Goal: Information Seeking & Learning: Learn about a topic

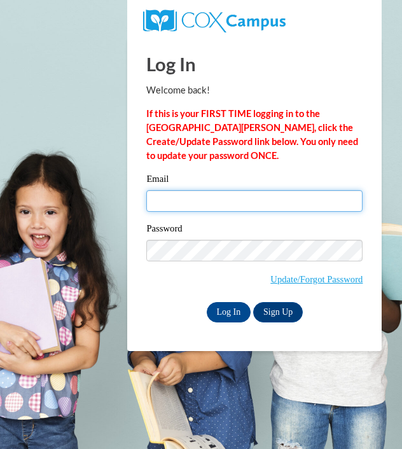
click at [247, 193] on input "Email" at bounding box center [254, 201] width 216 height 22
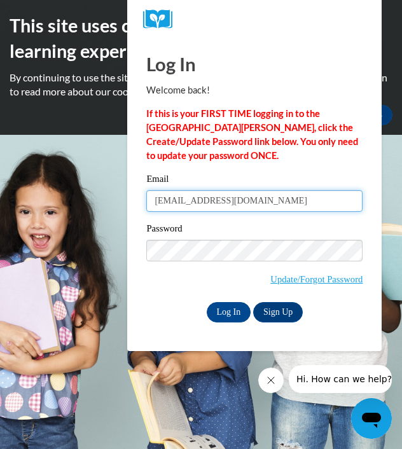
drag, startPoint x: 262, startPoint y: 203, endPoint x: 217, endPoint y: 202, distance: 45.1
click at [217, 202] on input "[EMAIL_ADDRESS][DOMAIN_NAME]" at bounding box center [254, 201] width 216 height 22
type input "[EMAIL_ADDRESS][DOMAIN_NAME]"
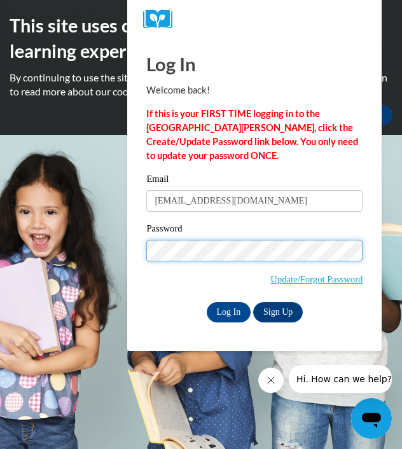
click at [207, 302] on input "Log In" at bounding box center [229, 312] width 44 height 20
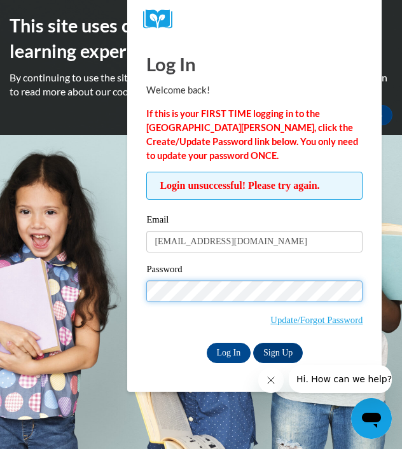
click at [226, 301] on div "Password Update/Forgot Password" at bounding box center [254, 302] width 216 height 81
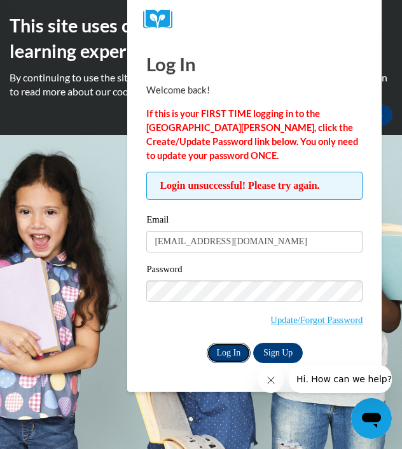
click at [224, 345] on input "Log In" at bounding box center [229, 353] width 44 height 20
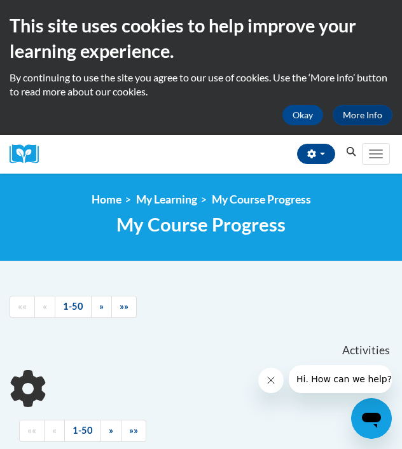
scroll to position [210, 0]
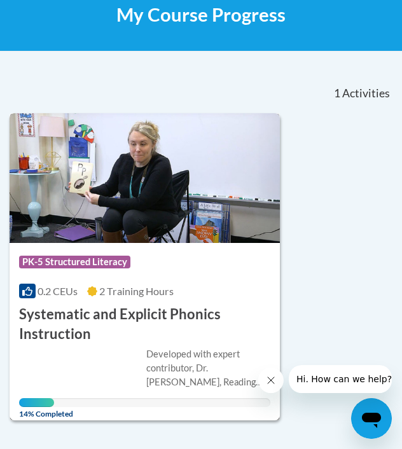
click at [151, 301] on div "Course Category: PK-5 Structured Literacy 0.2 CEUs 2 Training Hours COURSE Syst…" at bounding box center [145, 293] width 270 height 101
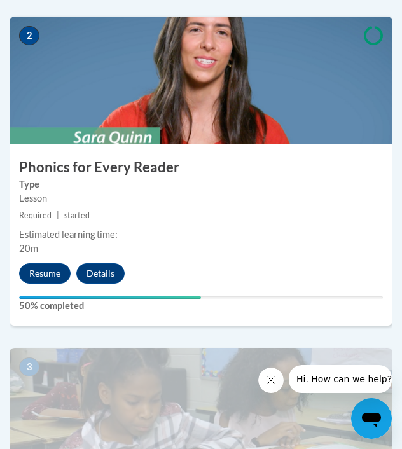
scroll to position [783, 1]
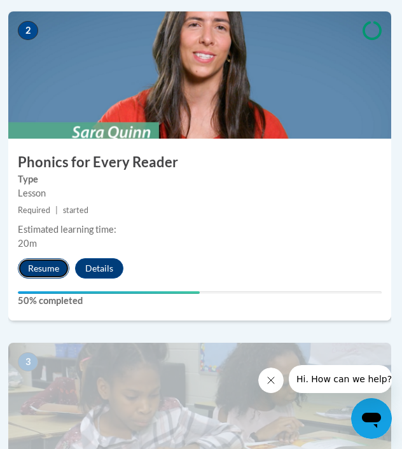
click at [51, 275] on button "Resume" at bounding box center [43, 268] width 51 height 20
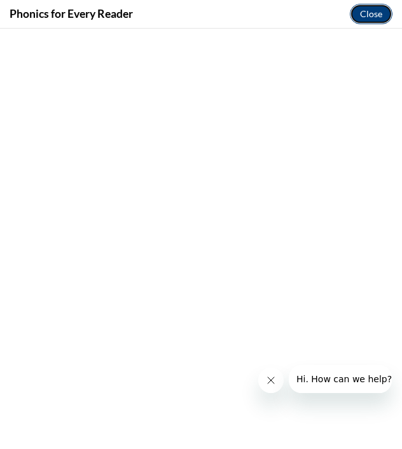
click at [376, 13] on button "Close" at bounding box center [371, 14] width 43 height 20
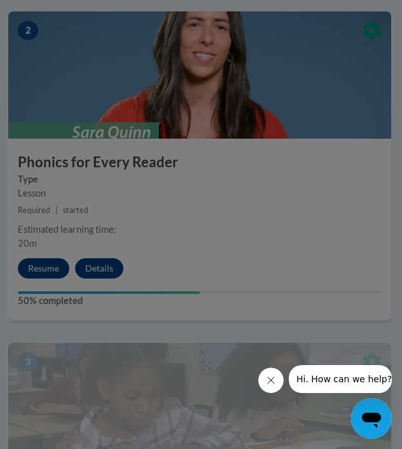
click at [43, 266] on div at bounding box center [201, 224] width 402 height 449
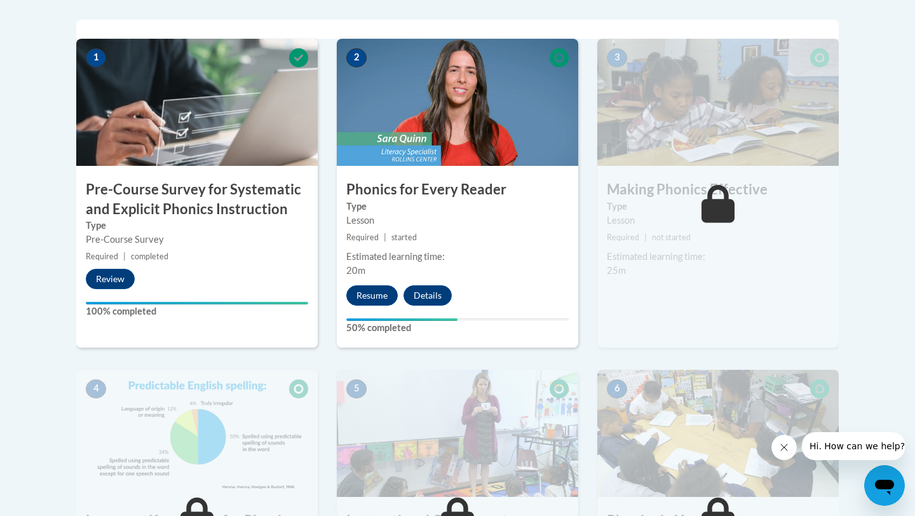
scroll to position [355, 0]
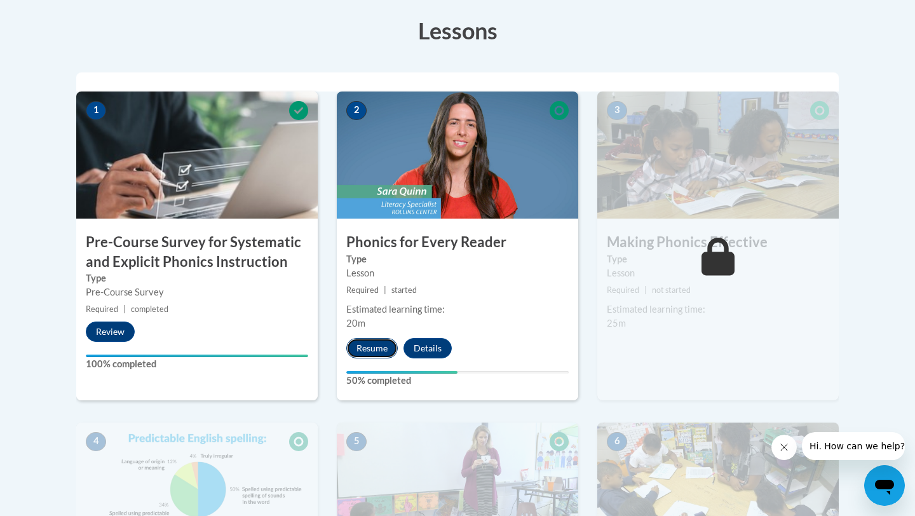
click at [376, 354] on button "Resume" at bounding box center [371, 348] width 51 height 20
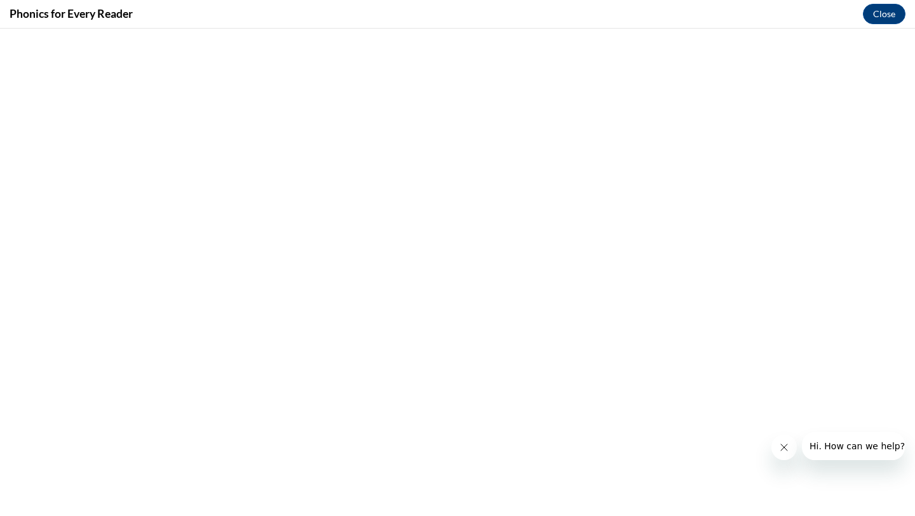
click at [401, 445] on icon "Close message from company" at bounding box center [784, 447] width 10 height 10
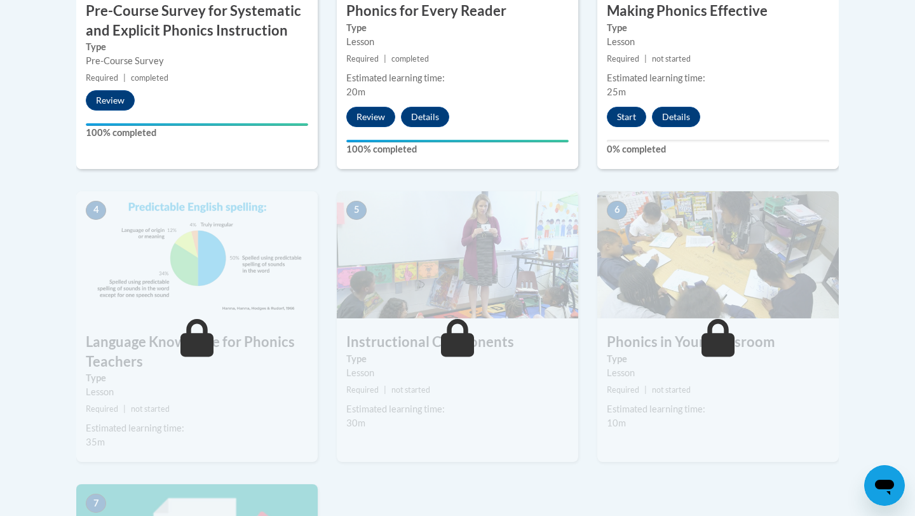
scroll to position [550, 0]
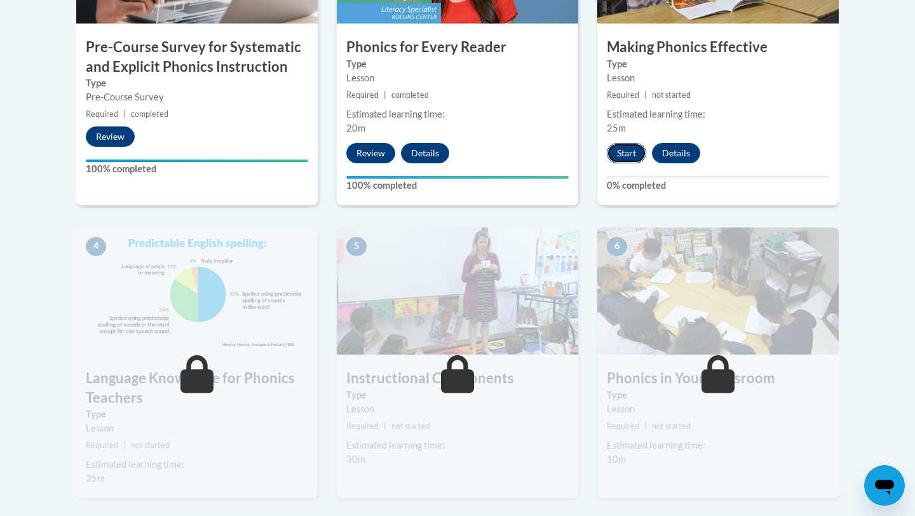
click at [634, 158] on button "Start" at bounding box center [626, 153] width 39 height 20
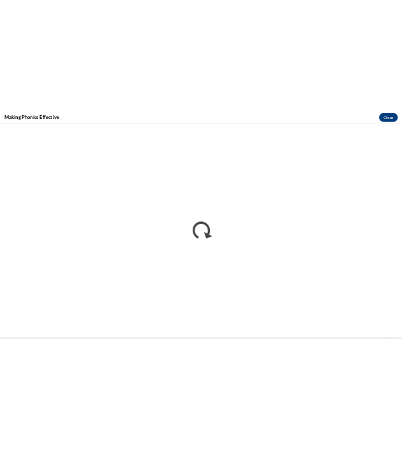
scroll to position [0, 0]
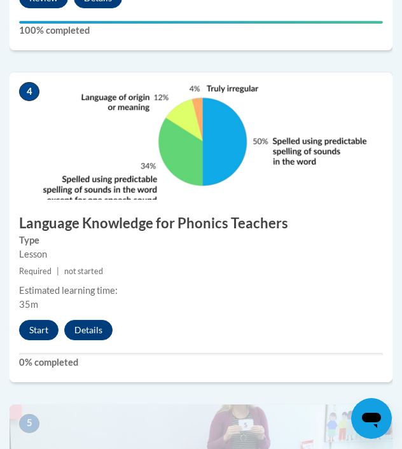
scroll to position [1432, 0]
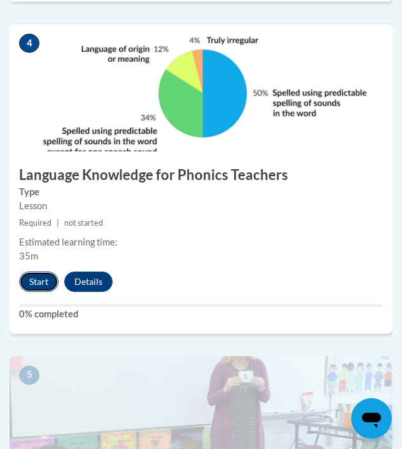
click at [48, 286] on button "Start" at bounding box center [38, 281] width 39 height 20
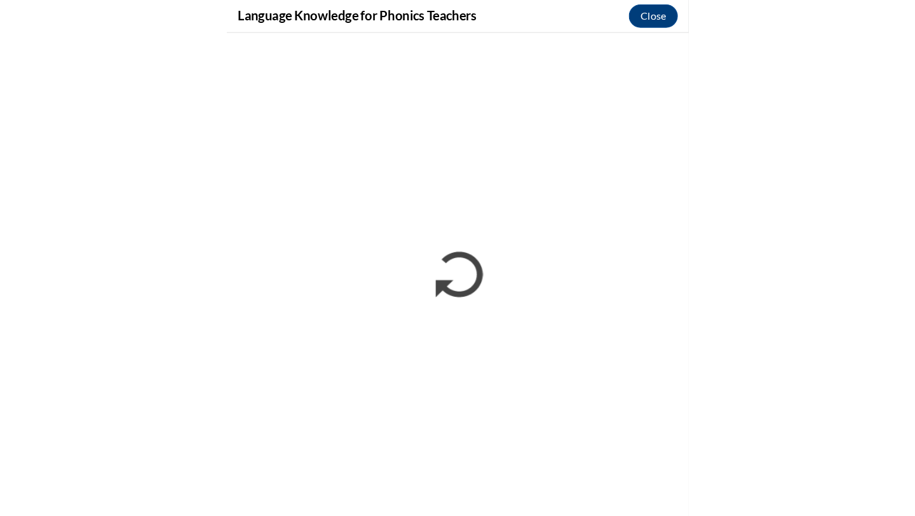
scroll to position [1171, 0]
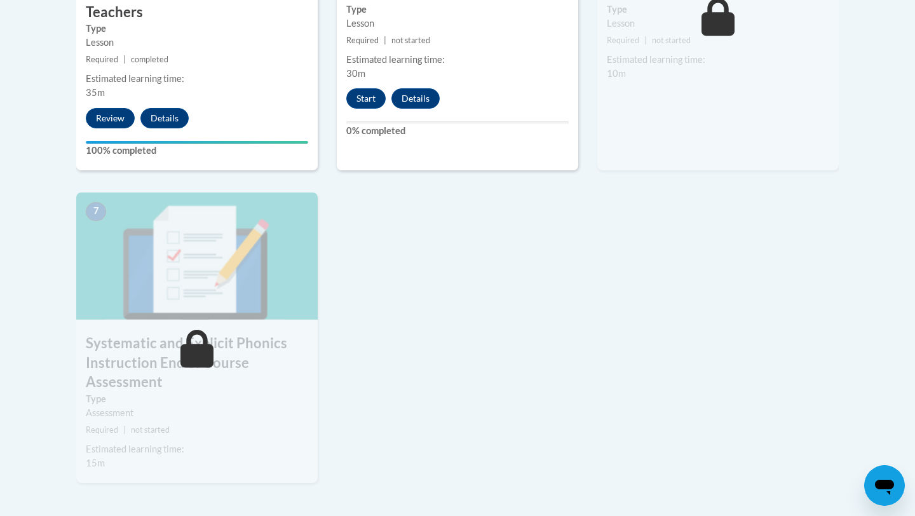
scroll to position [942, 0]
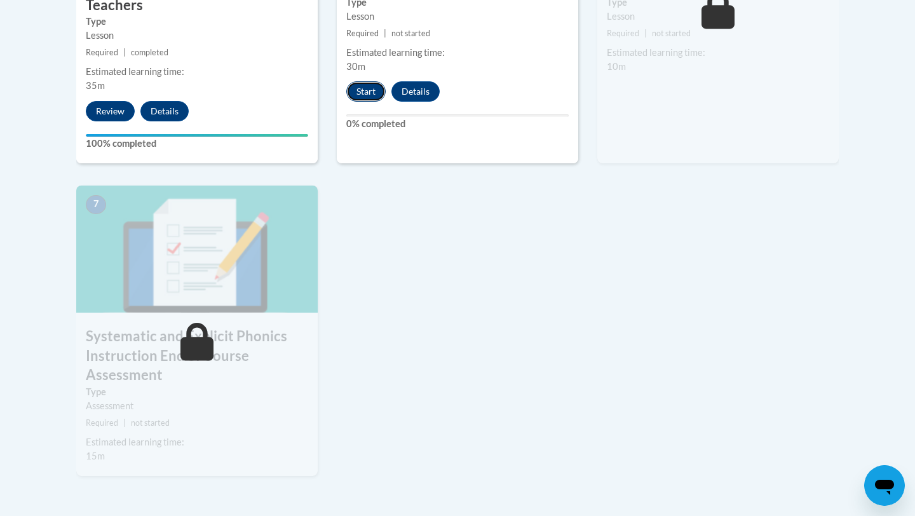
click at [377, 85] on button "Start" at bounding box center [365, 91] width 39 height 20
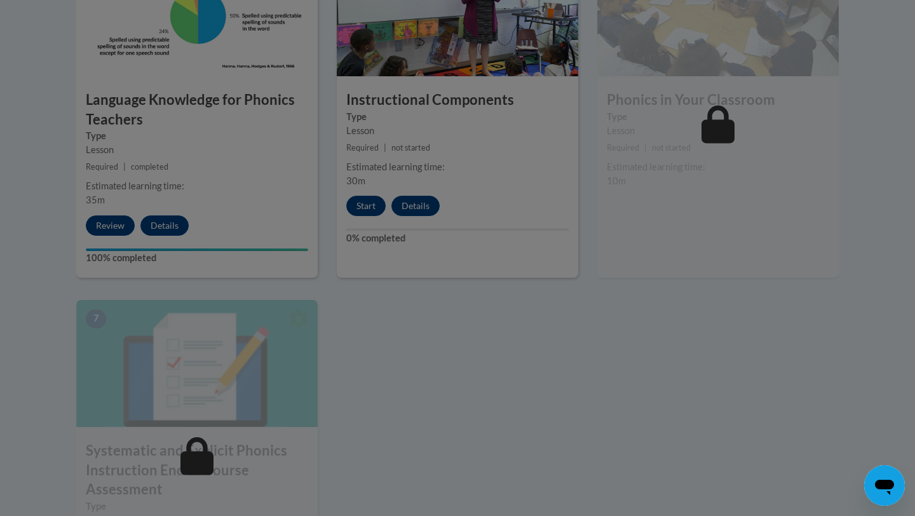
scroll to position [827, 0]
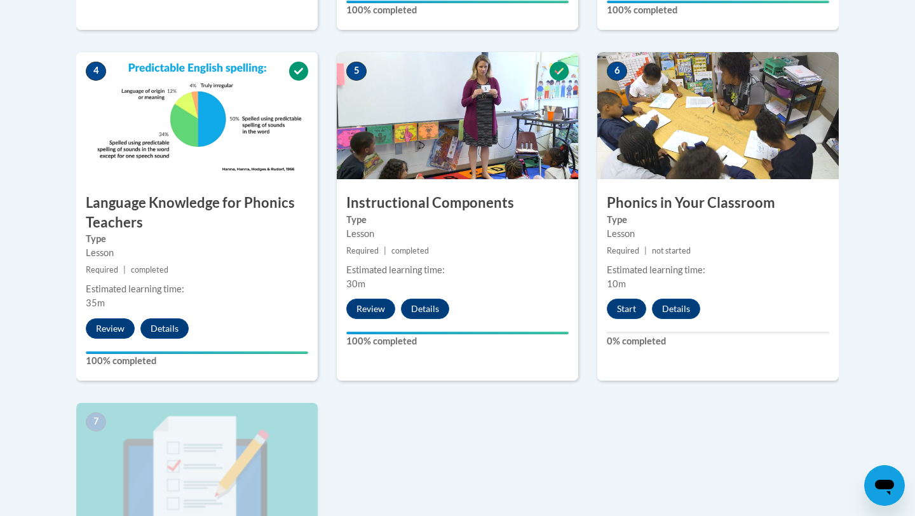
scroll to position [731, 0]
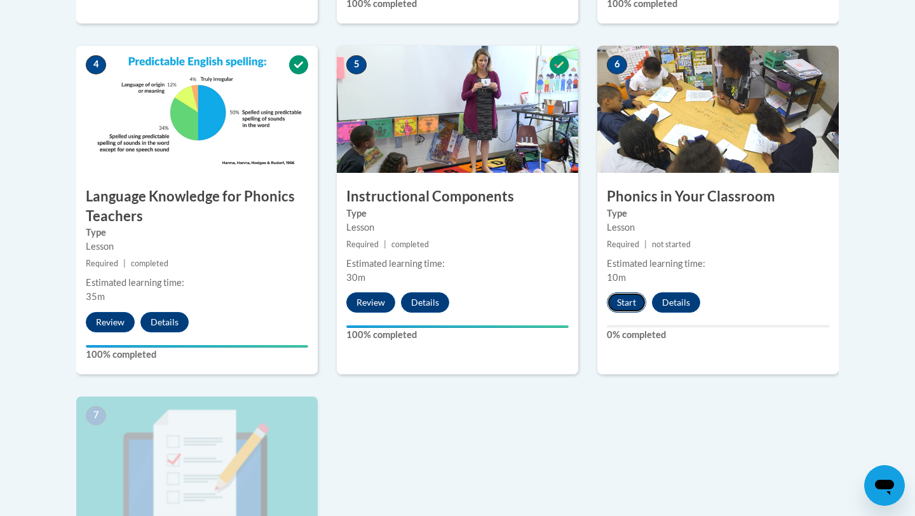
click at [631, 301] on button "Start" at bounding box center [626, 302] width 39 height 20
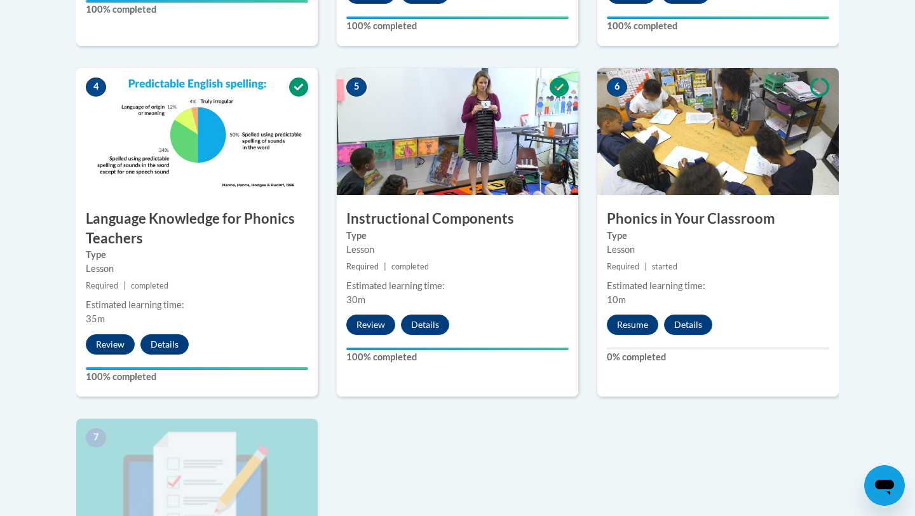
scroll to position [729, 0]
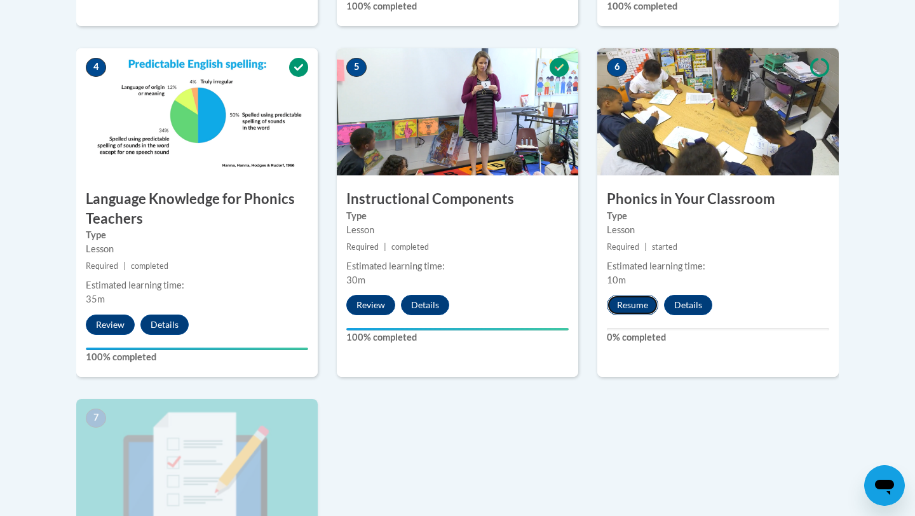
click at [632, 305] on button "Resume" at bounding box center [632, 305] width 51 height 20
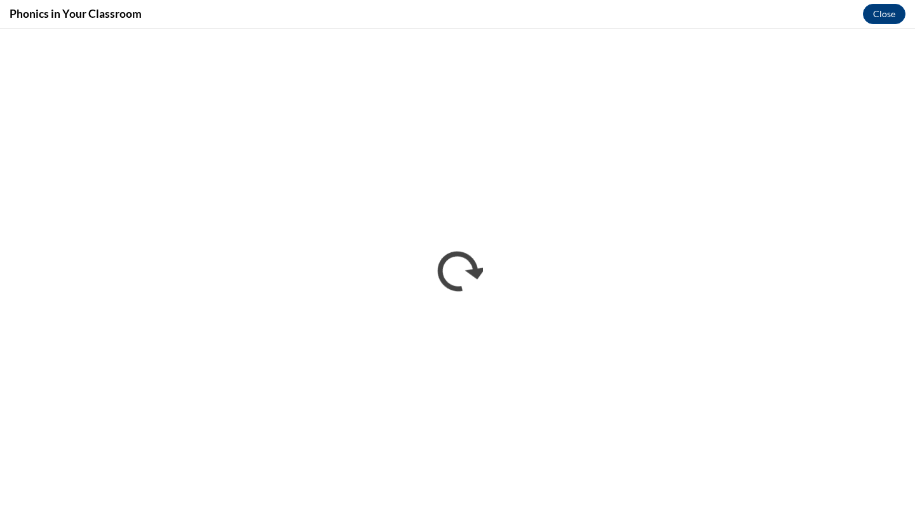
scroll to position [0, 0]
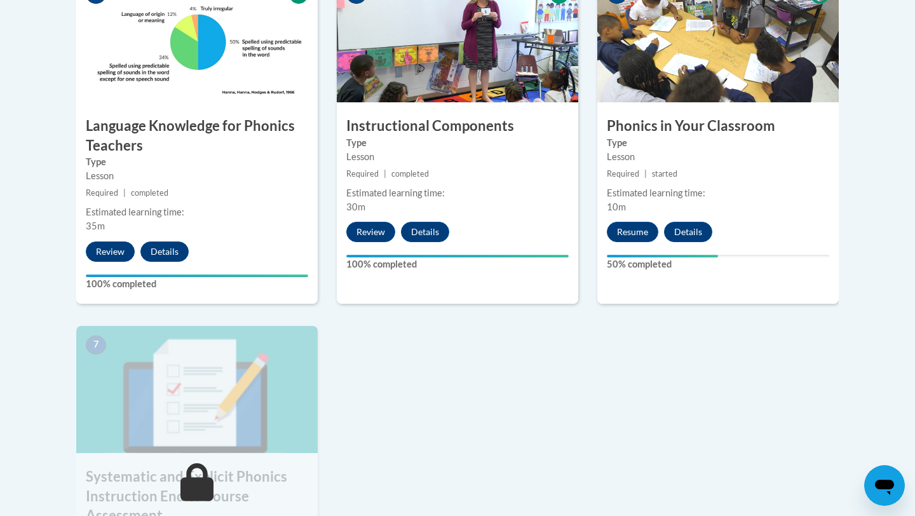
scroll to position [780, 0]
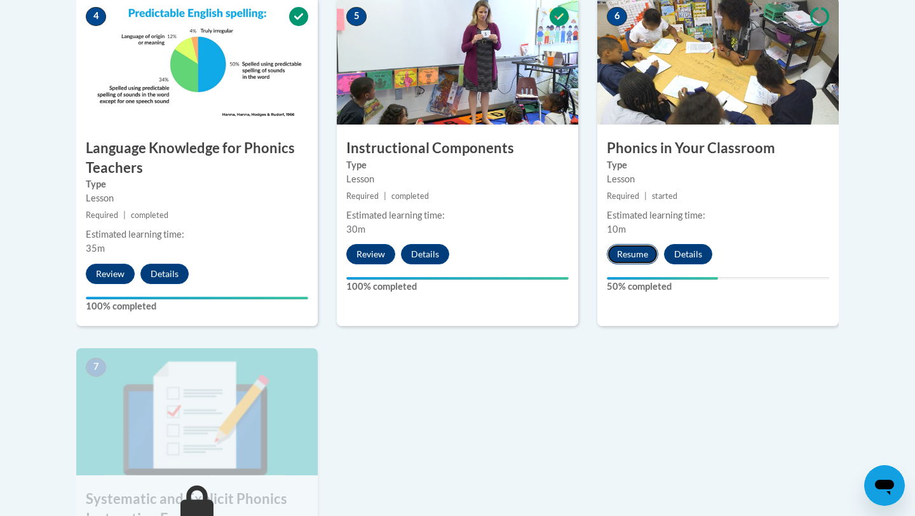
click at [634, 245] on button "Resume" at bounding box center [632, 254] width 51 height 20
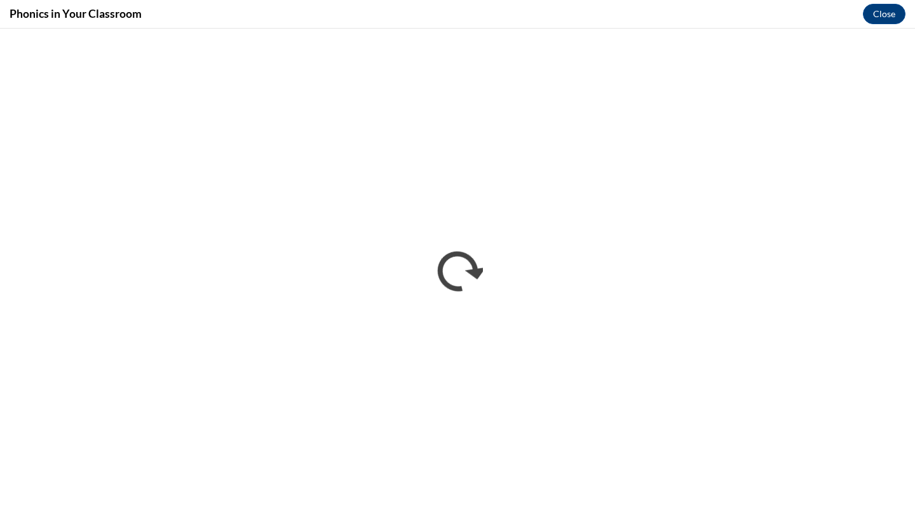
scroll to position [0, 0]
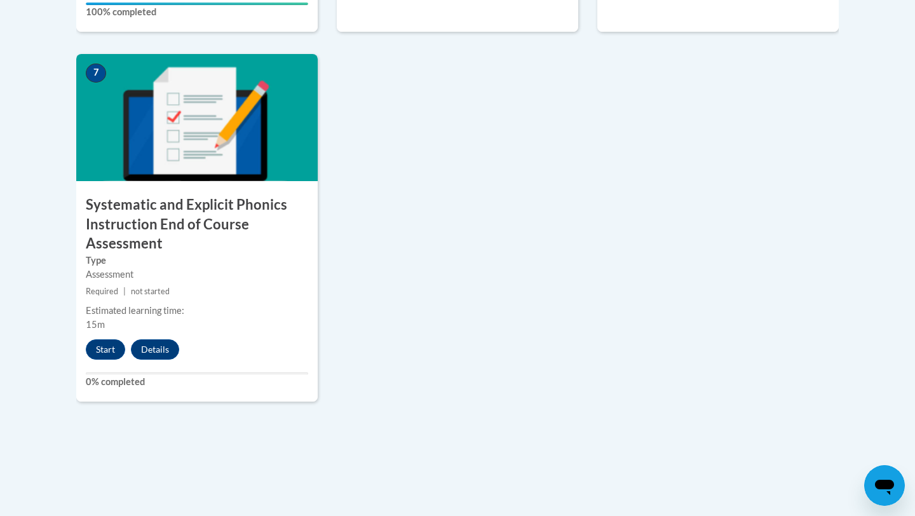
scroll to position [1078, 0]
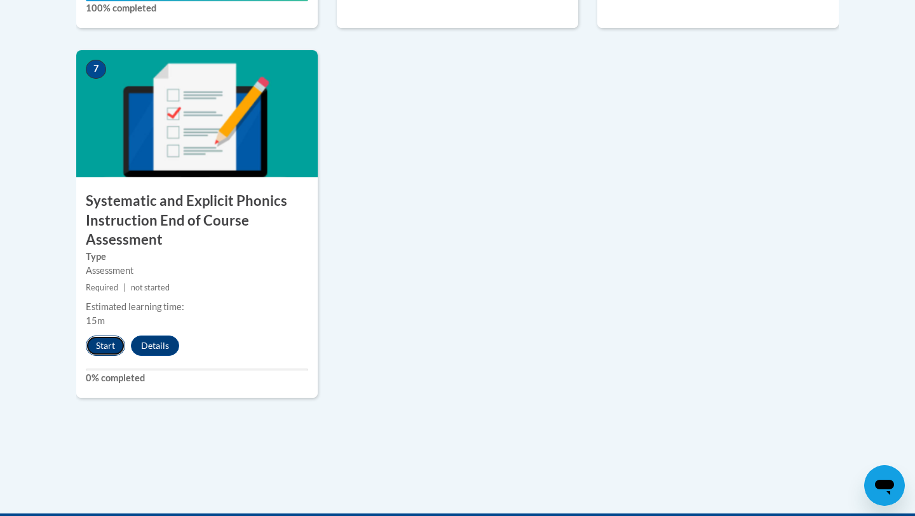
click at [104, 351] on button "Start" at bounding box center [105, 346] width 39 height 20
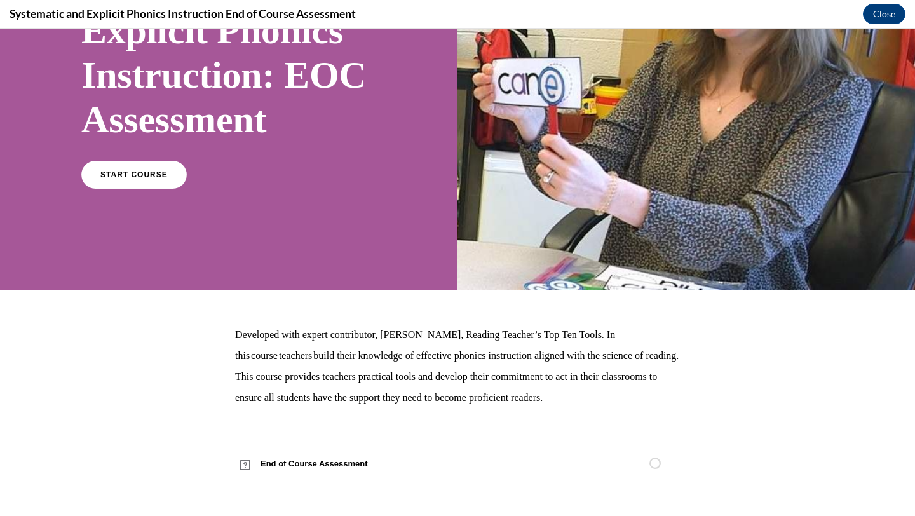
scroll to position [0, 0]
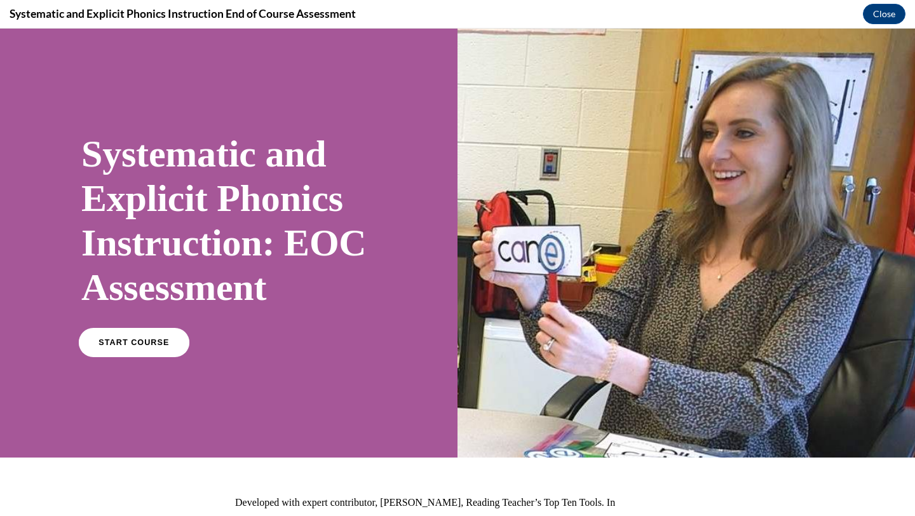
click at [142, 335] on link "START COURSE" at bounding box center [134, 342] width 111 height 29
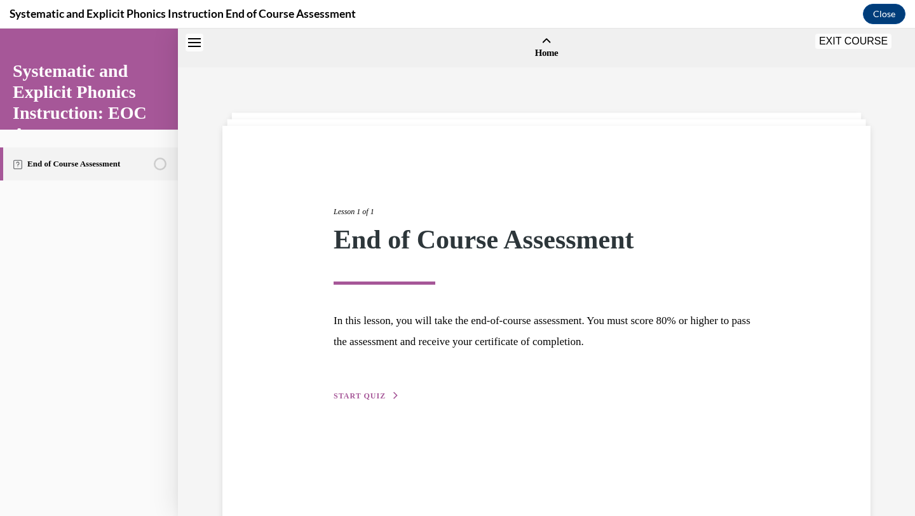
scroll to position [39, 0]
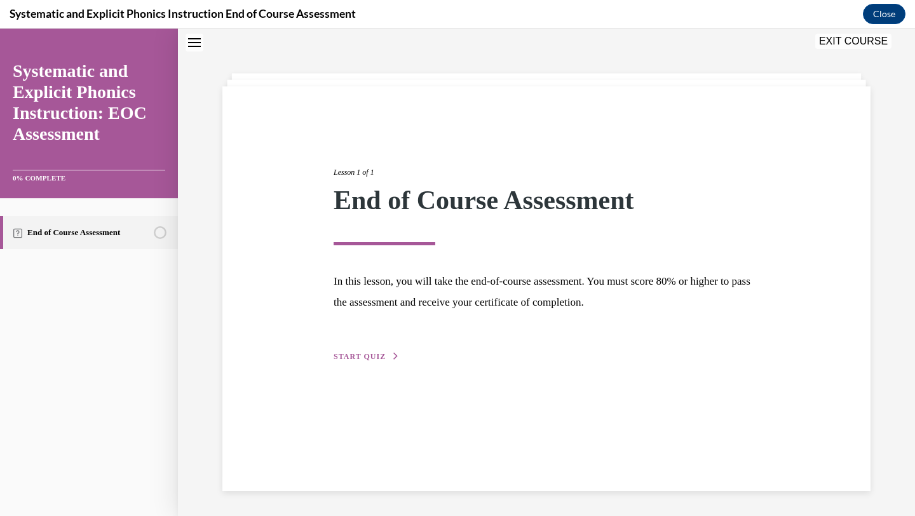
click at [365, 359] on span "START QUIZ" at bounding box center [360, 356] width 52 height 9
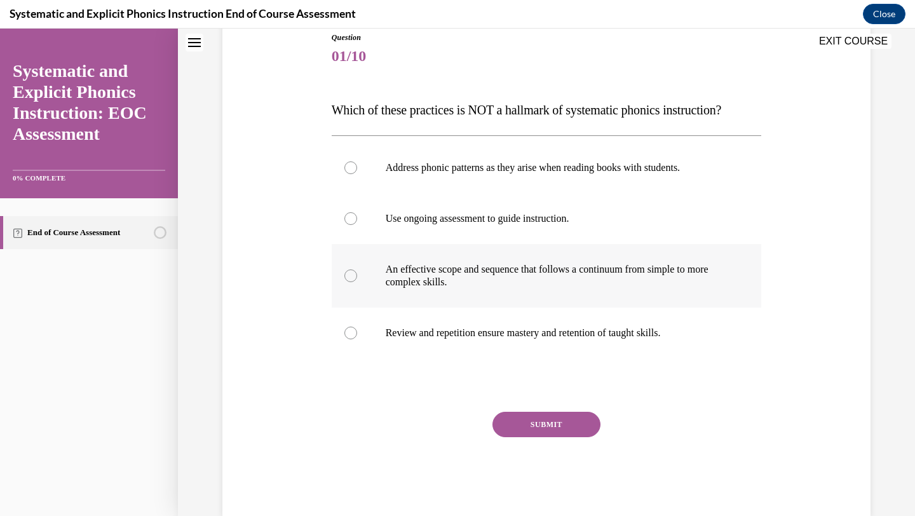
scroll to position [151, 0]
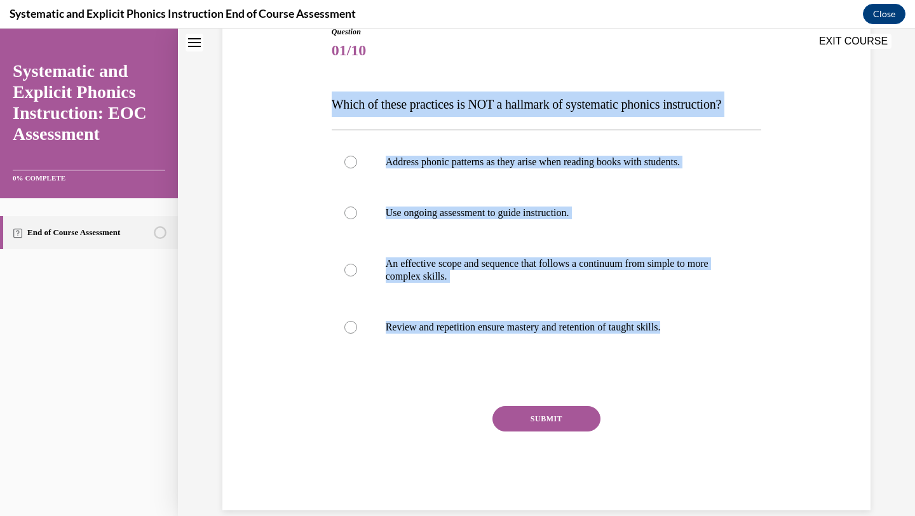
drag, startPoint x: 315, startPoint y: 103, endPoint x: 683, endPoint y: 360, distance: 448.7
click at [683, 360] on div "Question 01/10 Which of these practices is NOT a hallmark of systematic phonics…" at bounding box center [546, 249] width 655 height 522
copy div "Which of these practices is NOT a hallmark of systematic phonics instruction? A…"
click at [386, 162] on p "Address phonic patterns as they arise when reading books with students." at bounding box center [558, 162] width 344 height 13
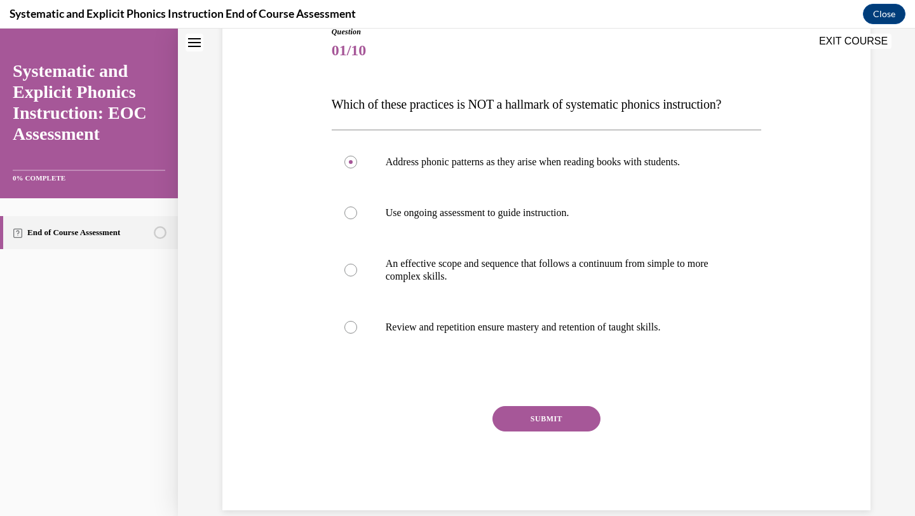
click at [519, 418] on button "SUBMIT" at bounding box center [547, 418] width 108 height 25
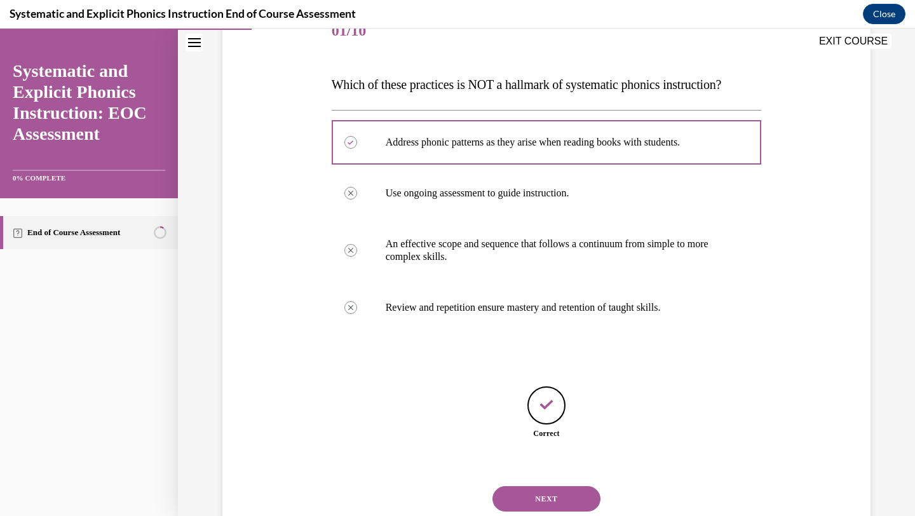
scroll to position [210, 0]
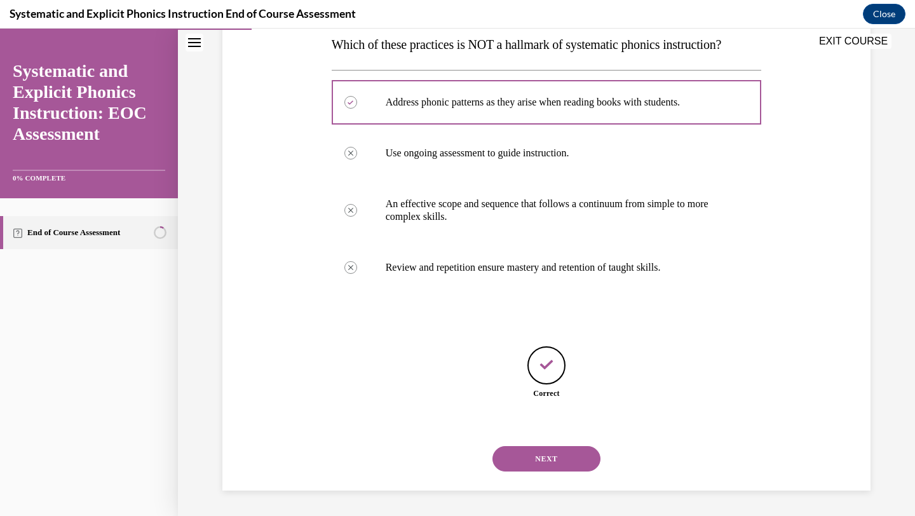
click at [573, 466] on button "NEXT" at bounding box center [547, 458] width 108 height 25
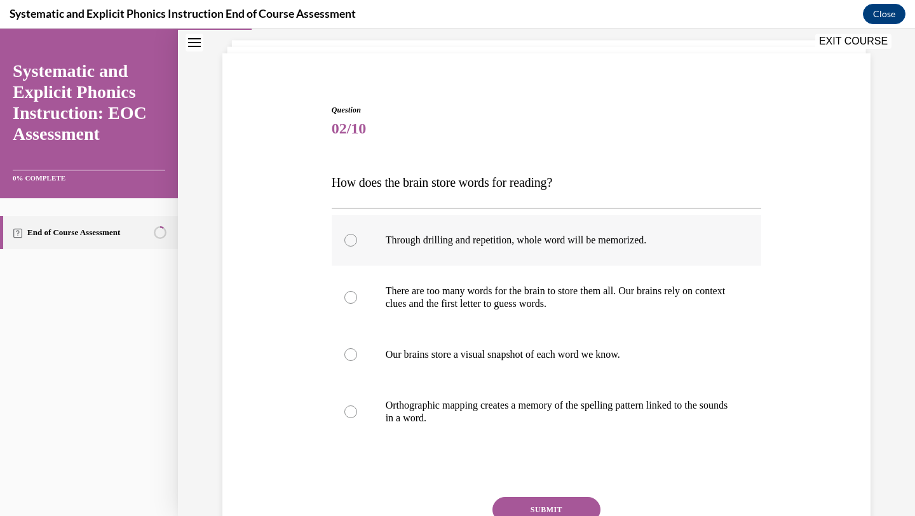
scroll to position [84, 0]
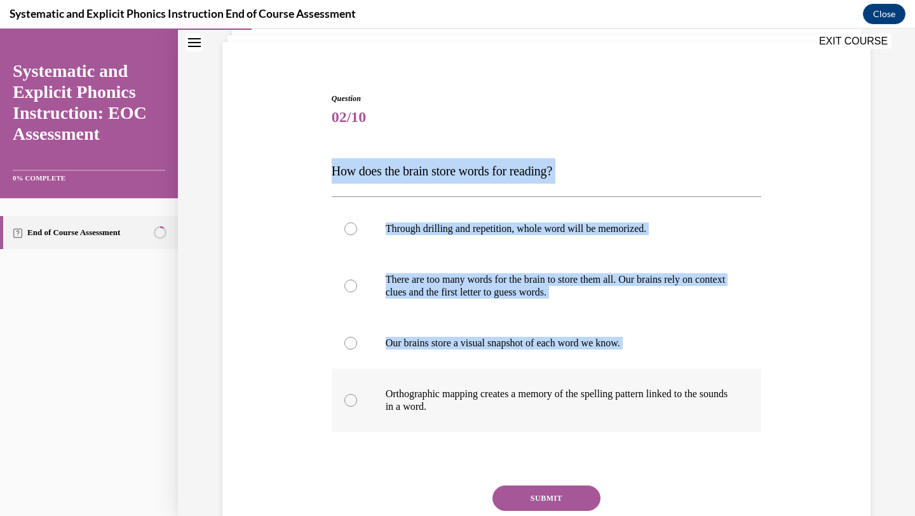
drag, startPoint x: 327, startPoint y: 167, endPoint x: 552, endPoint y: 419, distance: 338.0
click at [552, 419] on div "Question 02/10 How does the brain store words for reading? Through drilling and…" at bounding box center [546, 322] width 655 height 535
click at [319, 163] on div "Question 02/10 How does the brain store words for reading? Through drilling and…" at bounding box center [546, 322] width 655 height 535
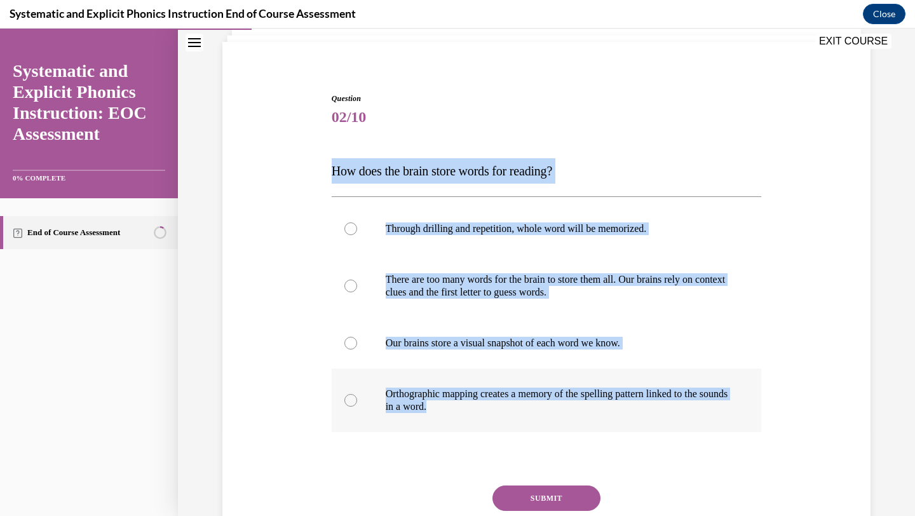
drag, startPoint x: 325, startPoint y: 163, endPoint x: 475, endPoint y: 411, distance: 290.0
click at [475, 411] on div "Question 02/10 How does the brain store words for reading? Through drilling and…" at bounding box center [546, 322] width 655 height 535
copy div "How does the brain store words for reading? Through drilling and repetition, wh…"
click at [375, 389] on div at bounding box center [547, 401] width 430 height 64
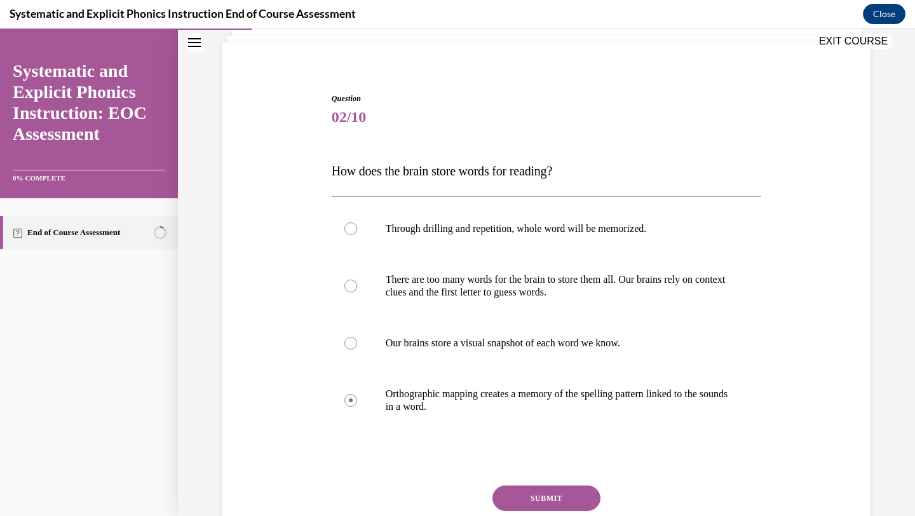
click at [543, 493] on button "SUBMIT" at bounding box center [547, 498] width 108 height 25
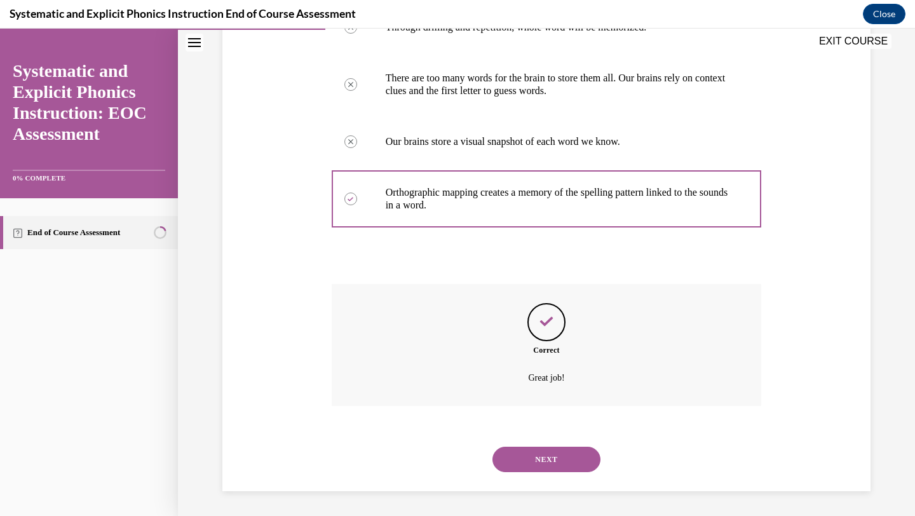
scroll to position [286, 0]
click at [550, 456] on button "NEXT" at bounding box center [547, 458] width 108 height 25
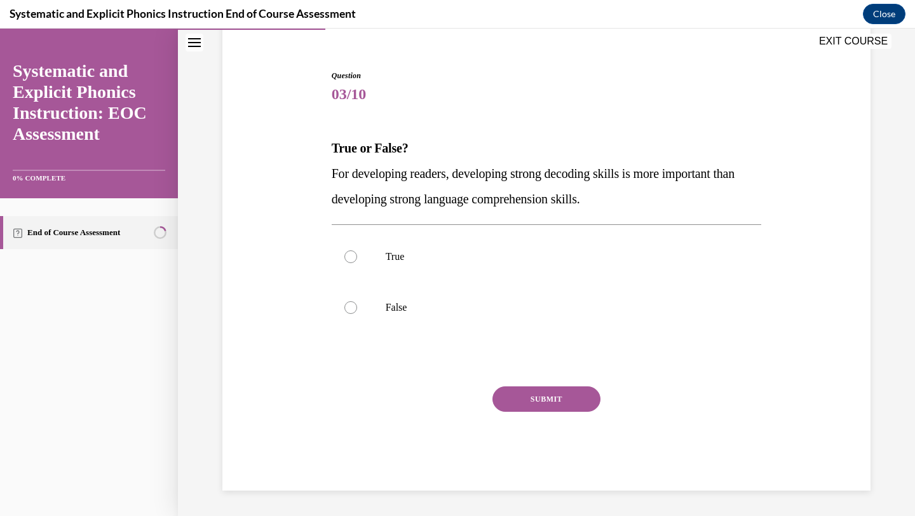
scroll to position [107, 0]
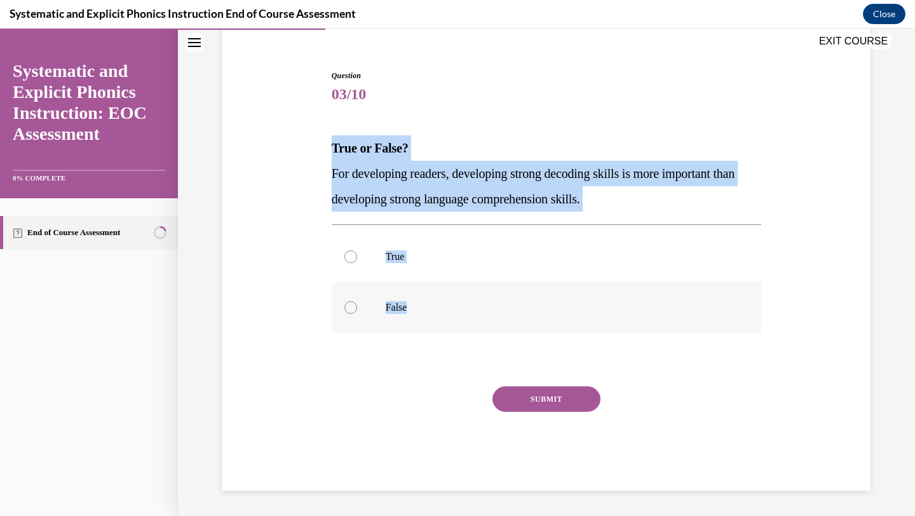
drag, startPoint x: 332, startPoint y: 148, endPoint x: 458, endPoint y: 308, distance: 203.2
click at [458, 308] on div "Question 03/10 True or False? For developing readers, developing strong decodin…" at bounding box center [547, 280] width 430 height 421
copy div "True or False? For developing readers, developing strong decoding skills is mor…"
click at [388, 295] on div at bounding box center [547, 307] width 430 height 51
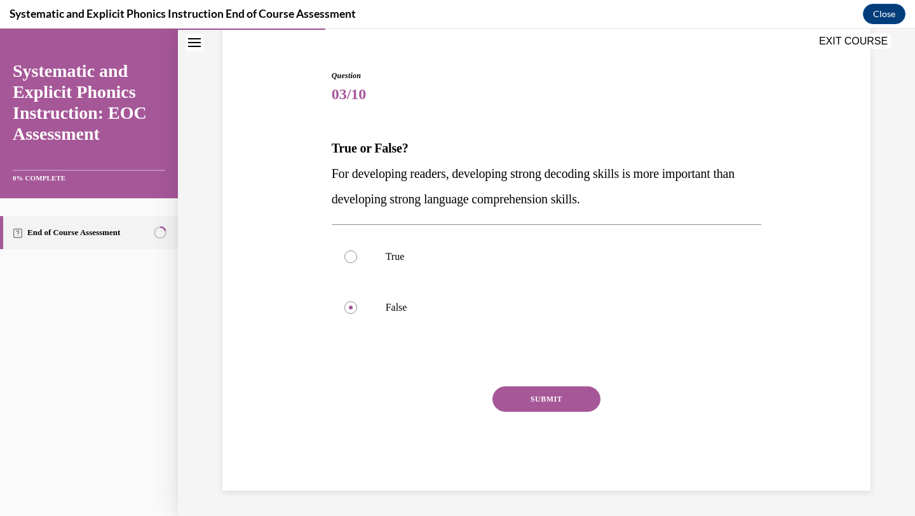
click at [559, 400] on button "SUBMIT" at bounding box center [547, 398] width 108 height 25
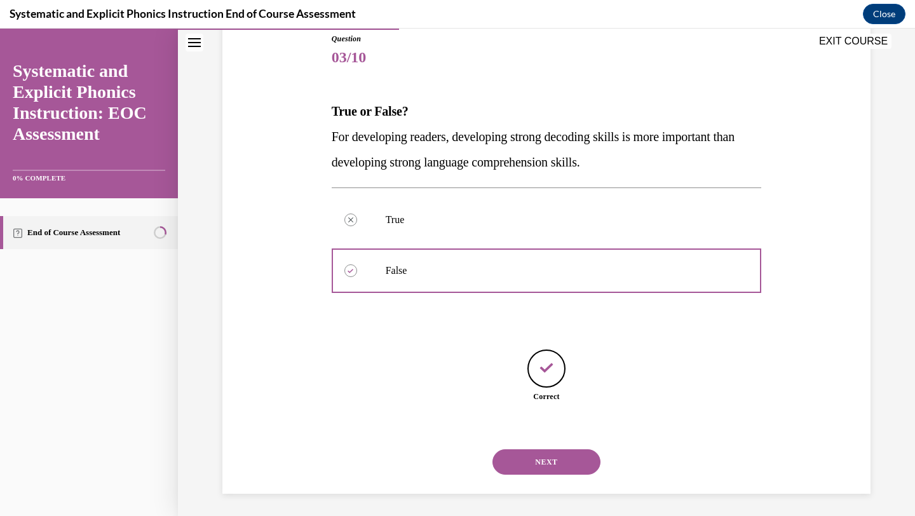
scroll to position [147, 0]
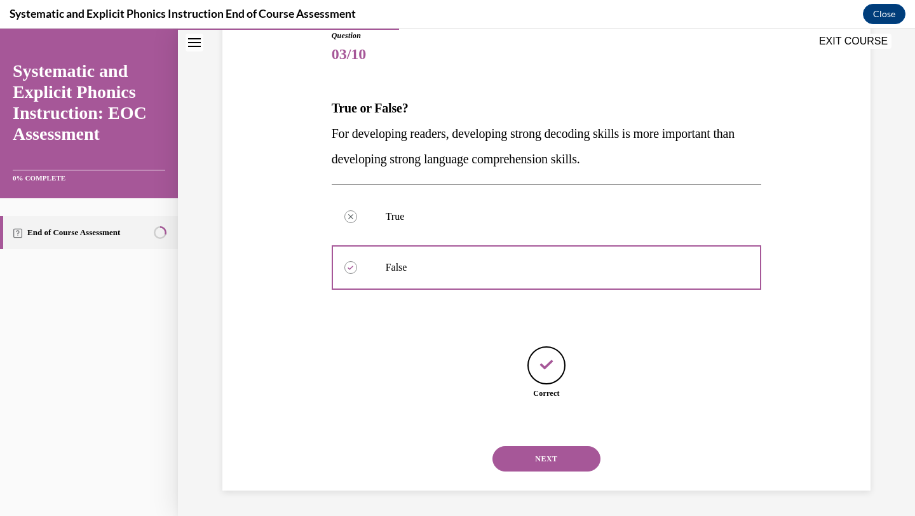
click at [524, 465] on button "NEXT" at bounding box center [547, 458] width 108 height 25
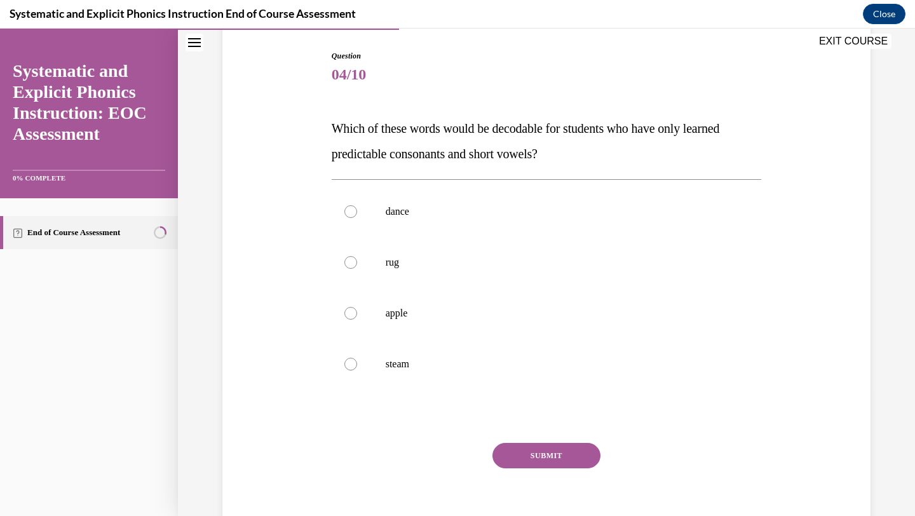
scroll to position [128, 0]
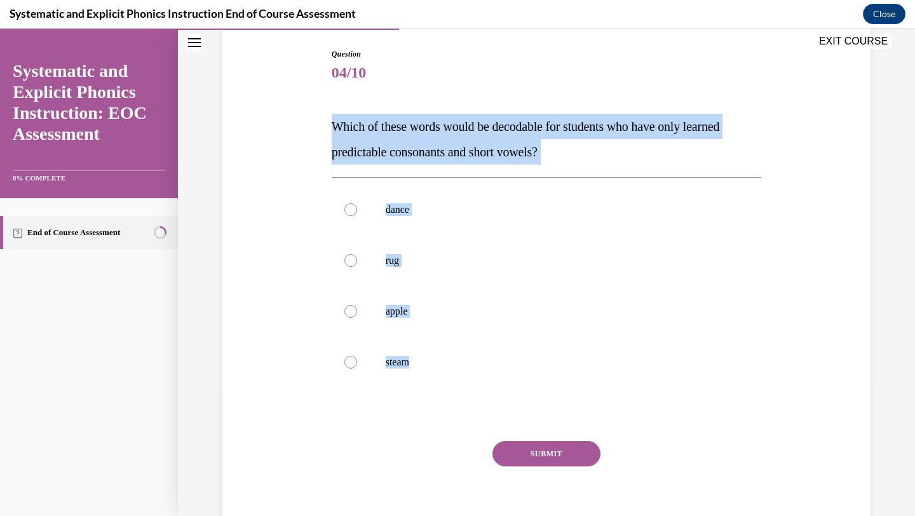
drag, startPoint x: 330, startPoint y: 129, endPoint x: 479, endPoint y: 393, distance: 303.6
click at [479, 394] on div "Question 04/10 Which of these words would be decodable for students who have on…" at bounding box center [547, 287] width 437 height 516
copy div "Which of these words would be decodable for students who have only learned pred…"
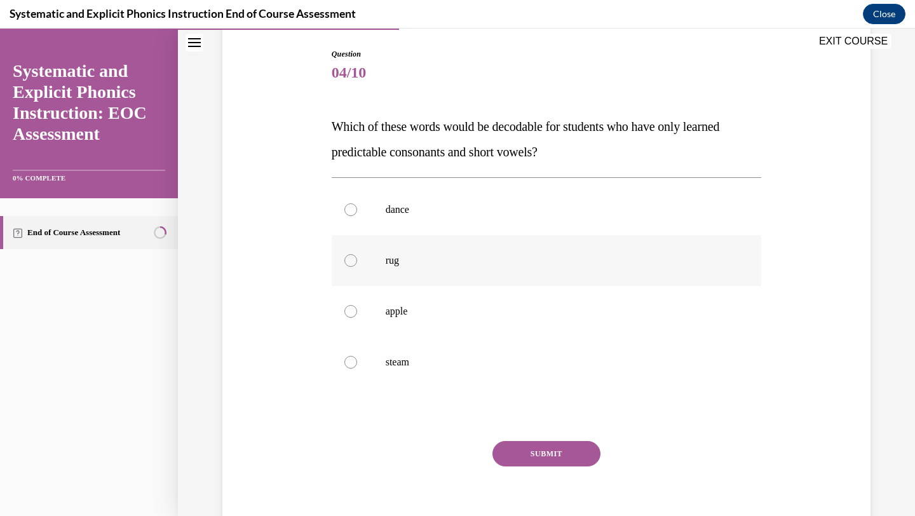
click at [361, 266] on div at bounding box center [547, 260] width 430 height 51
click at [520, 451] on button "SUBMIT" at bounding box center [547, 453] width 108 height 25
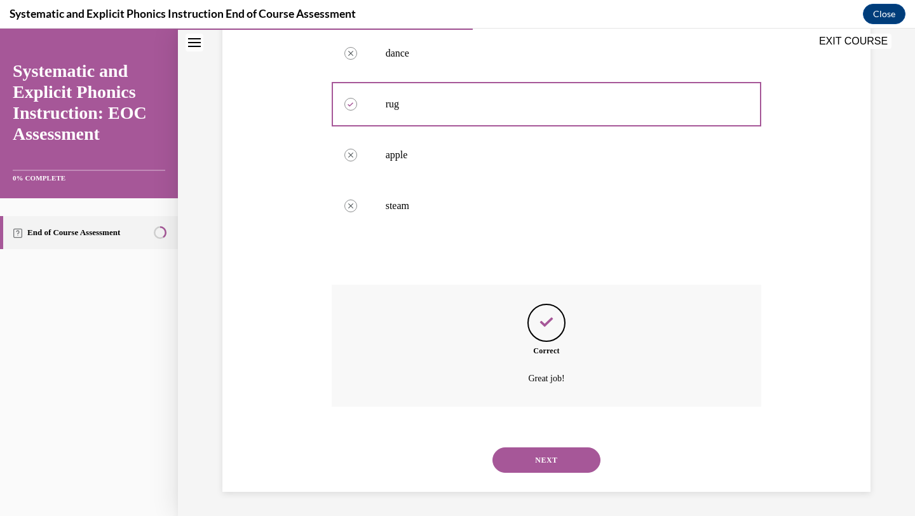
scroll to position [286, 0]
click at [513, 459] on button "NEXT" at bounding box center [547, 458] width 108 height 25
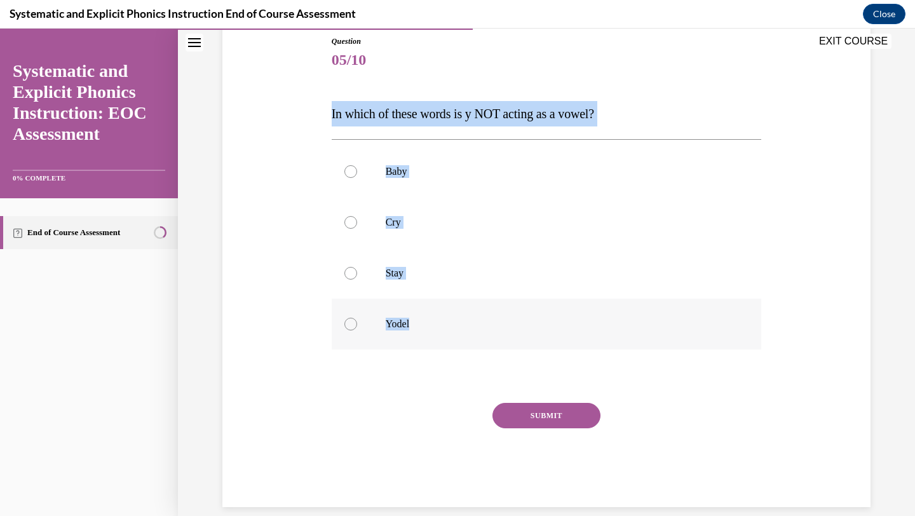
drag, startPoint x: 329, startPoint y: 111, endPoint x: 435, endPoint y: 323, distance: 236.5
click at [435, 323] on div "Question 05/10 In which of these words is y NOT acting as a vowel? Baby Cry Sta…" at bounding box center [547, 262] width 437 height 491
copy div "In which of these words is y NOT acting as a vowel? Baby Cry Stay Yodel"
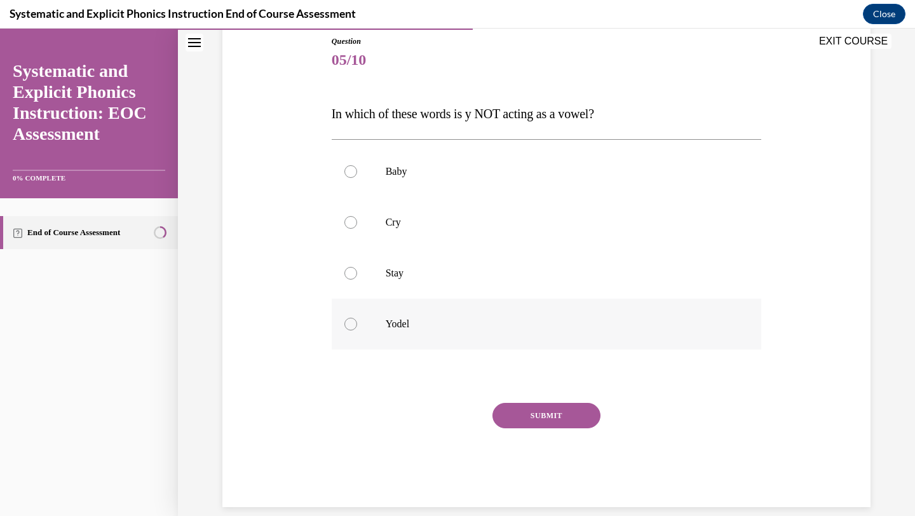
click at [381, 320] on div at bounding box center [547, 324] width 430 height 51
click at [531, 423] on button "SUBMIT" at bounding box center [547, 415] width 108 height 25
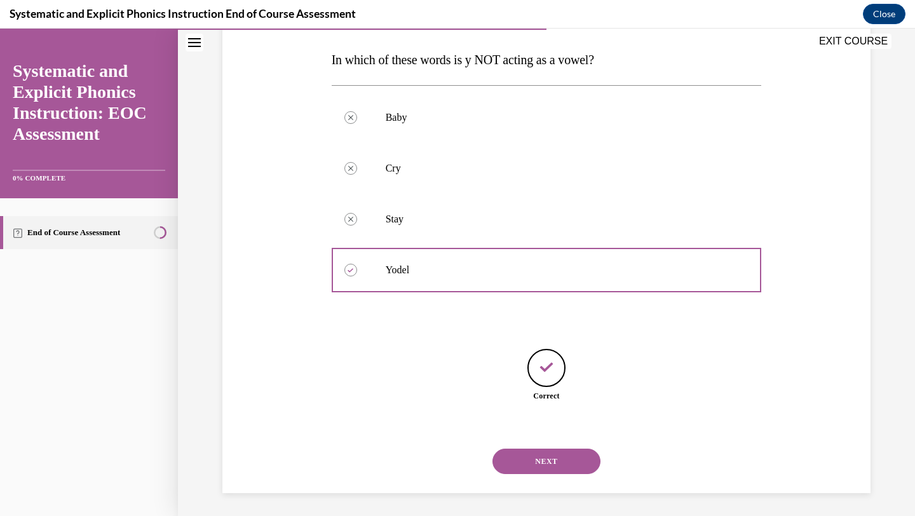
scroll to position [198, 0]
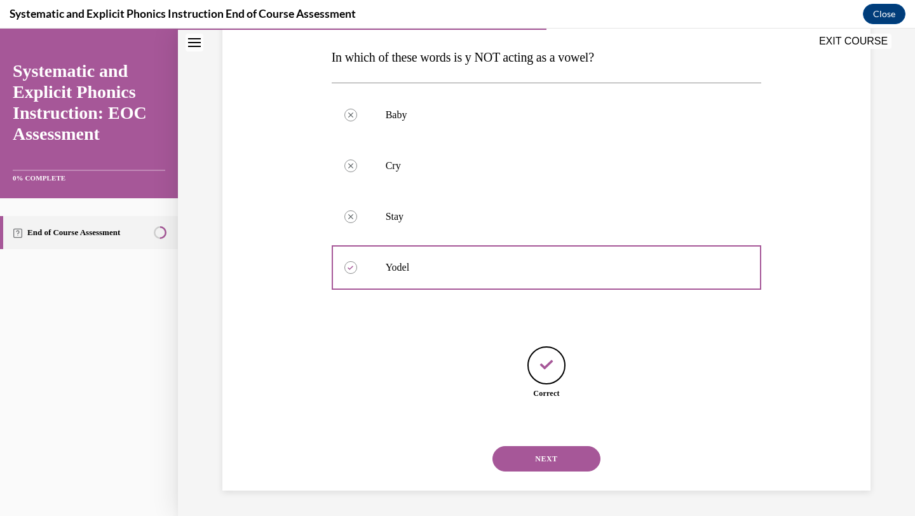
click at [529, 457] on button "NEXT" at bounding box center [547, 458] width 108 height 25
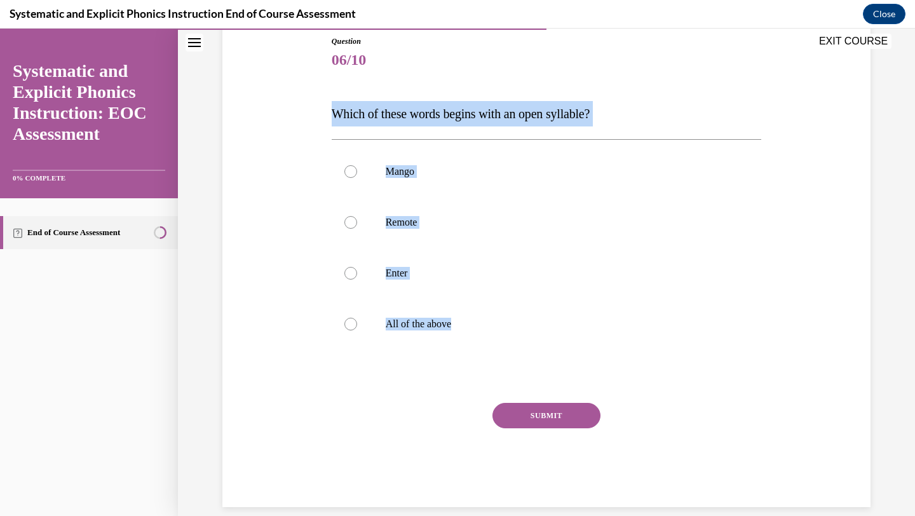
drag, startPoint x: 331, startPoint y: 118, endPoint x: 512, endPoint y: 353, distance: 295.9
click at [512, 353] on div "Question 06/10 Which of these words begins with an open syllable? Mango Remote …" at bounding box center [547, 272] width 430 height 472
copy div "Which of these words begins with an open syllable? Mango Remote Enter All of th…"
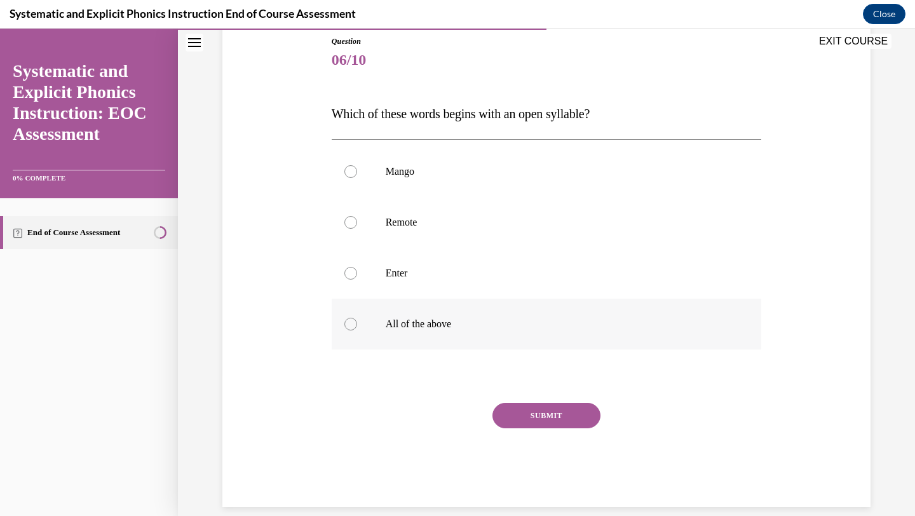
click at [407, 333] on div at bounding box center [547, 324] width 430 height 51
click at [563, 408] on button "SUBMIT" at bounding box center [547, 415] width 108 height 25
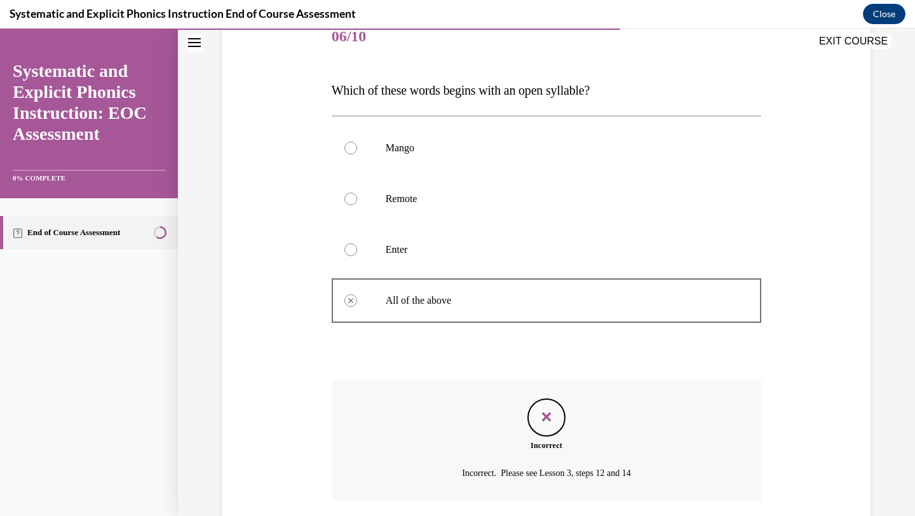
scroll to position [161, 0]
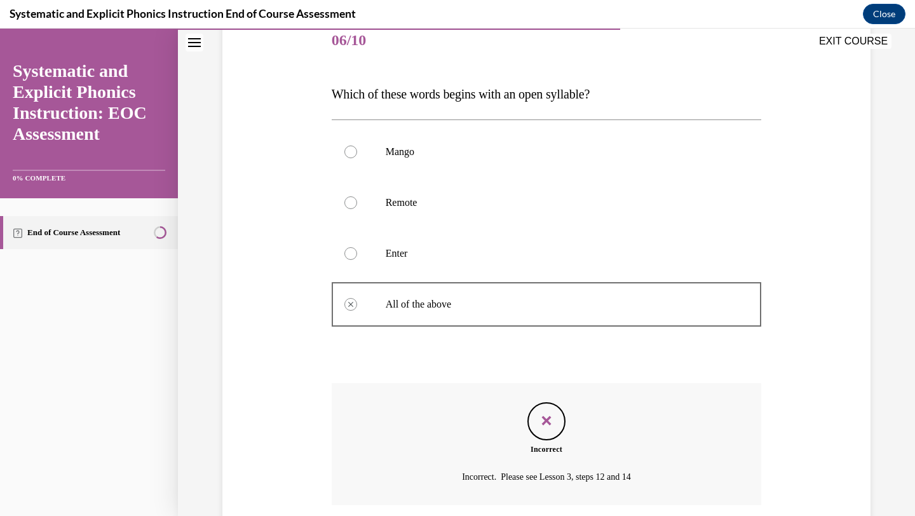
click at [409, 240] on div at bounding box center [547, 253] width 430 height 51
click at [389, 261] on div at bounding box center [547, 253] width 430 height 51
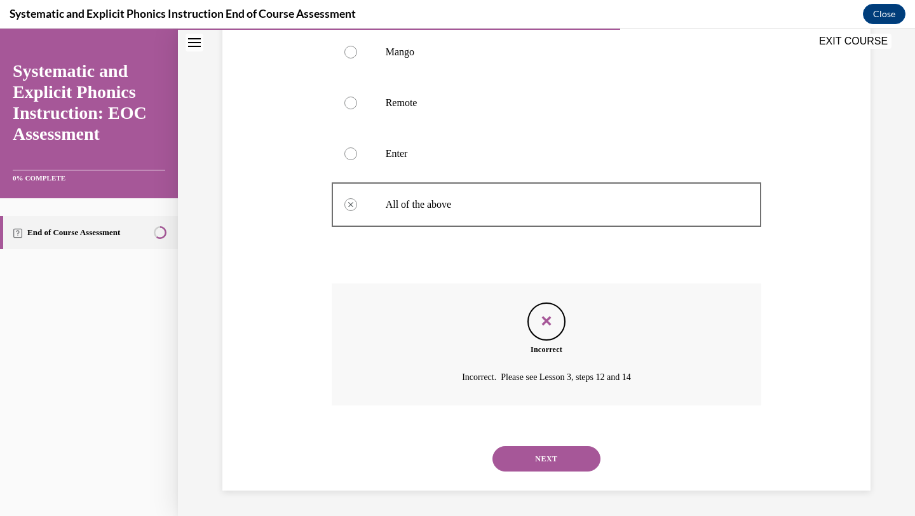
click at [534, 461] on button "NEXT" at bounding box center [547, 458] width 108 height 25
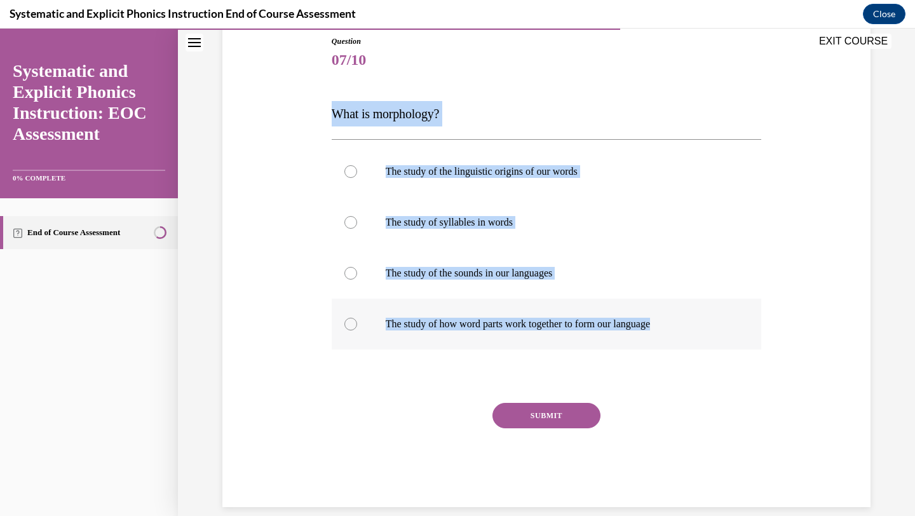
drag, startPoint x: 332, startPoint y: 112, endPoint x: 679, endPoint y: 323, distance: 406.1
click at [679, 323] on div "Question 07/10 What is morphology? The study of the linguistic origins of our w…" at bounding box center [547, 272] width 430 height 472
copy div "What is morphology? The study of the linguistic origins of our words The study …"
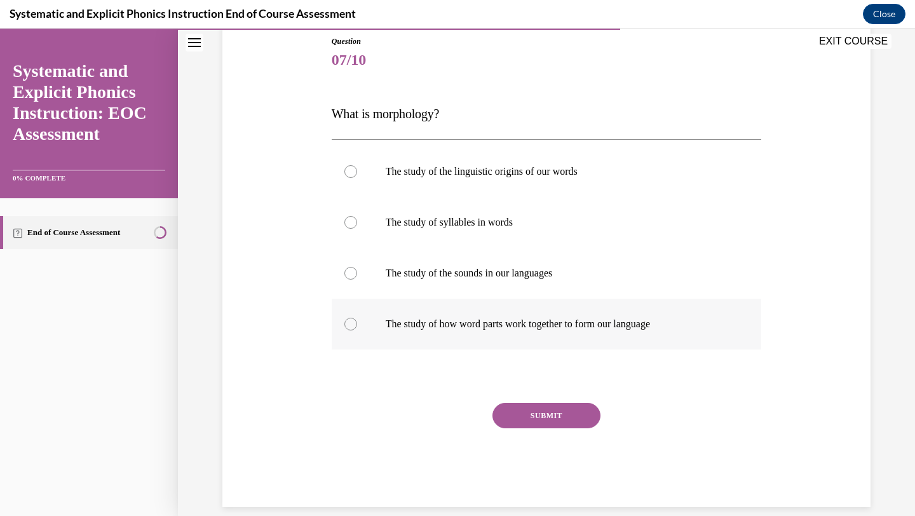
click at [379, 322] on div at bounding box center [547, 324] width 430 height 51
click at [549, 420] on button "SUBMIT" at bounding box center [547, 415] width 108 height 25
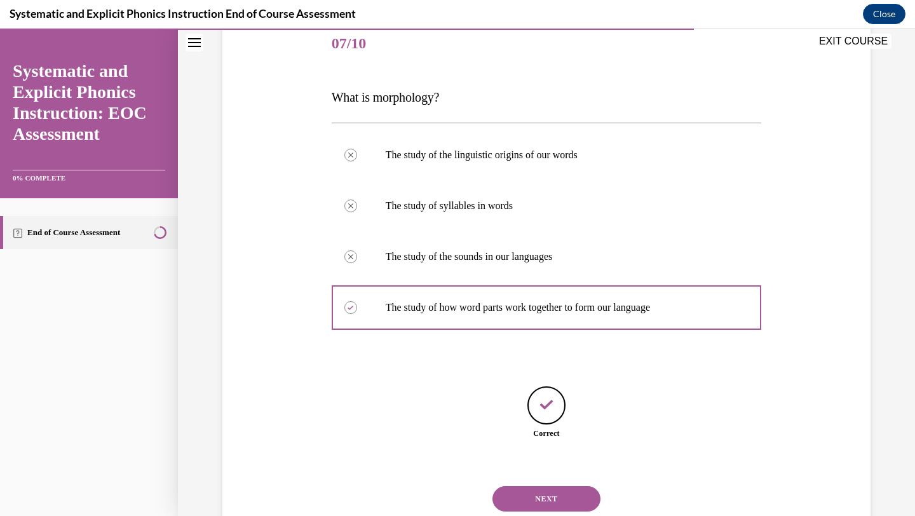
scroll to position [198, 0]
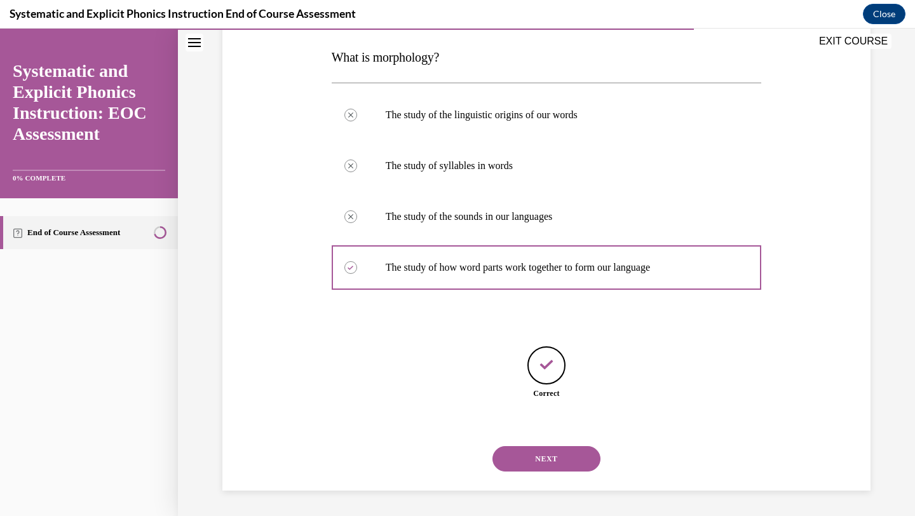
click at [527, 461] on button "NEXT" at bounding box center [547, 458] width 108 height 25
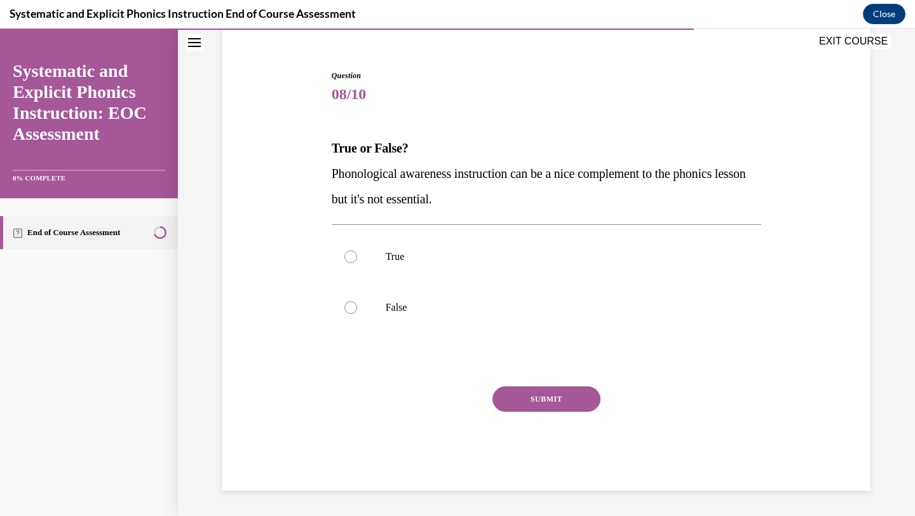
scroll to position [107, 0]
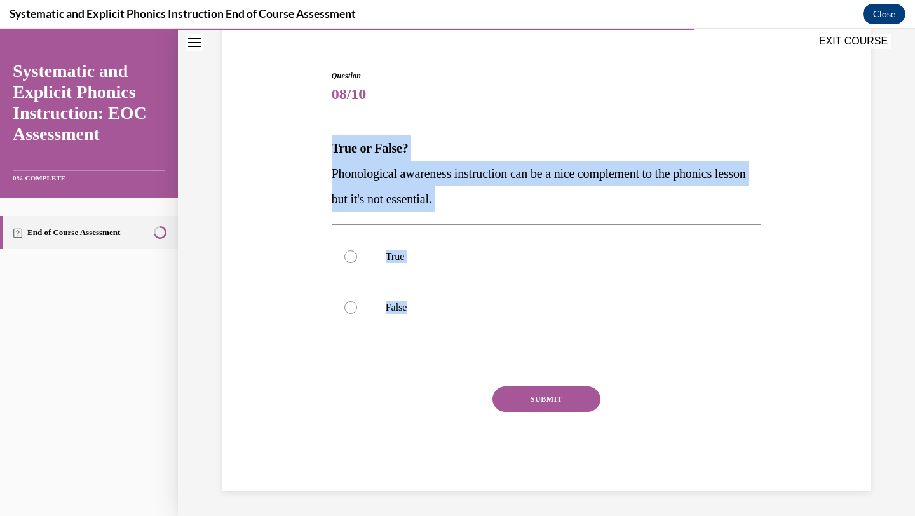
drag, startPoint x: 332, startPoint y: 149, endPoint x: 411, endPoint y: 337, distance: 204.2
click at [411, 337] on div "Question 08/10 True or False? Phonological awareness instruction can be a nice …" at bounding box center [547, 280] width 430 height 421
copy div "True or False? Phonological awareness instruction can be a nice complement to t…"
click at [411, 322] on div at bounding box center [547, 307] width 430 height 51
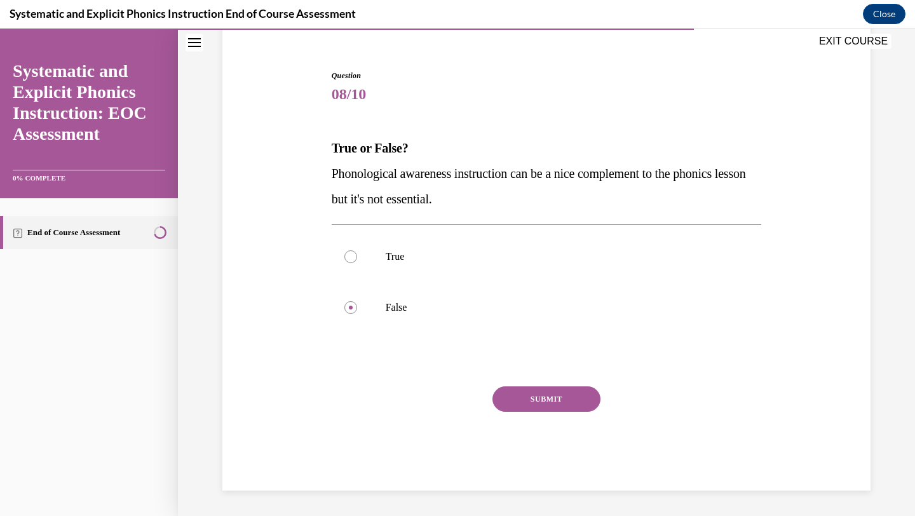
click at [564, 395] on button "SUBMIT" at bounding box center [547, 398] width 108 height 25
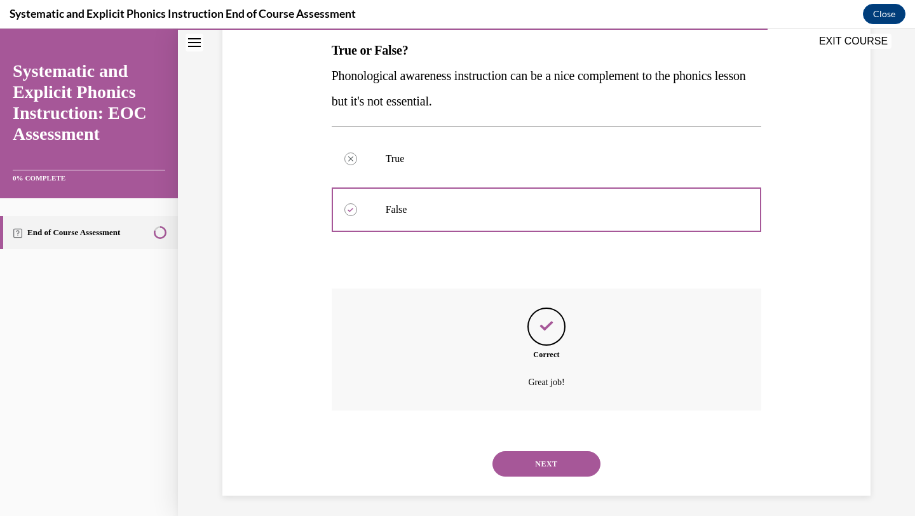
scroll to position [210, 0]
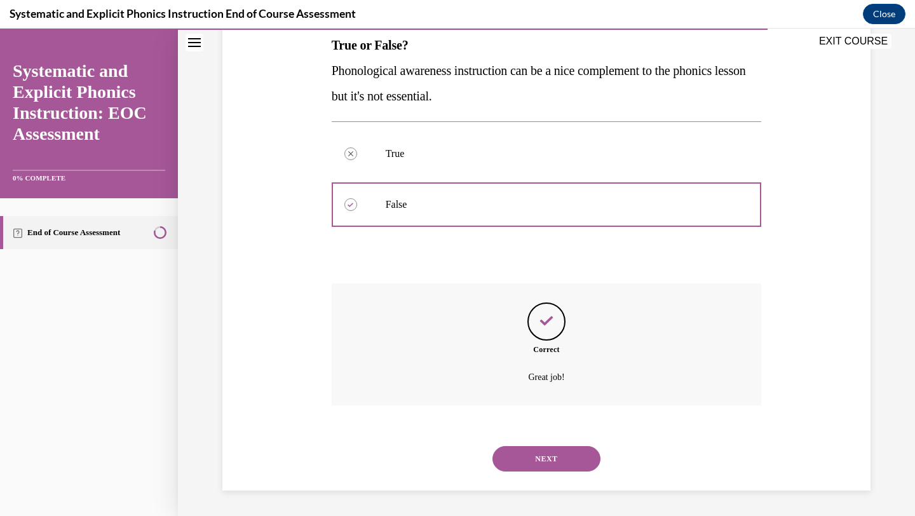
click at [544, 452] on button "NEXT" at bounding box center [547, 458] width 108 height 25
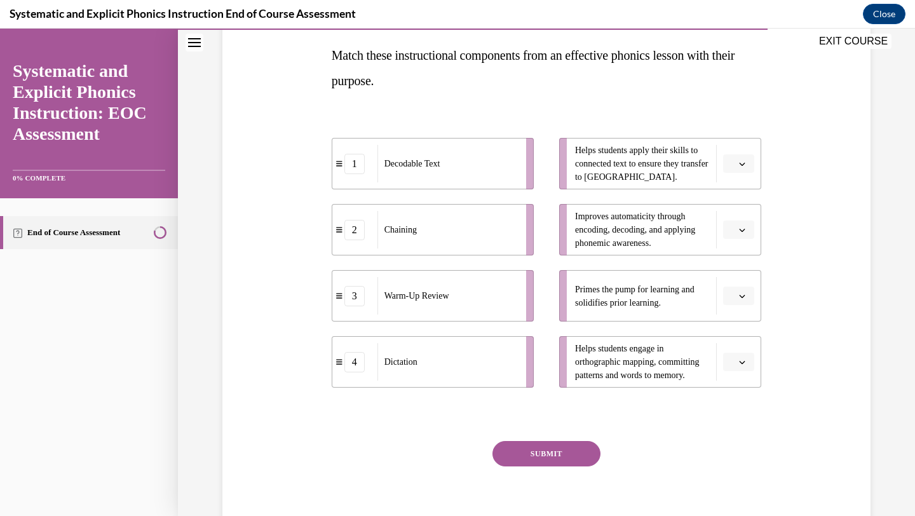
scroll to position [203, 0]
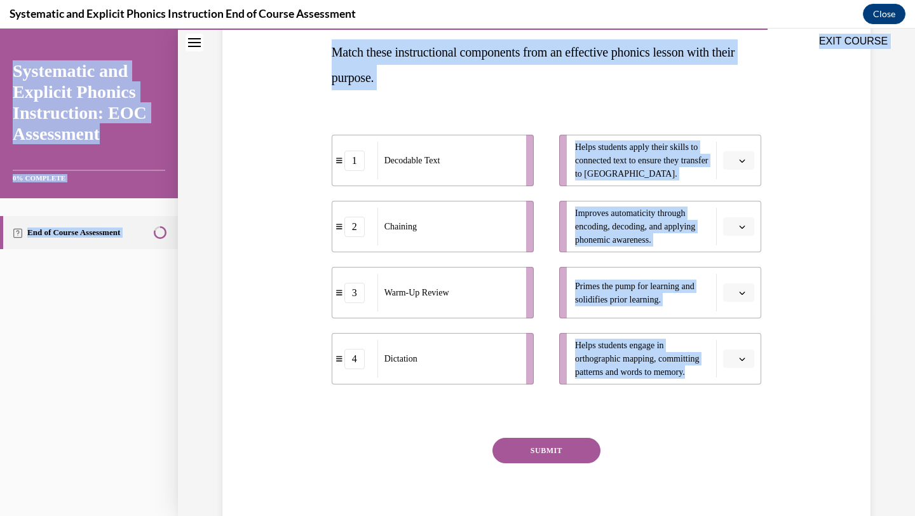
drag, startPoint x: 332, startPoint y: 51, endPoint x: 718, endPoint y: 375, distance: 503.9
click at [718, 375] on div "EXIT COURSE Systematic and Explicit Phonics Instruction: EOC Assessment 0% COMP…" at bounding box center [457, 272] width 915 height 487
copy div "EXIT COURSE Systematic and Explicit Phonics Instruction: EOC Assessment 0% COMP…"
drag, startPoint x: 454, startPoint y: 292, endPoint x: 533, endPoint y: 299, distance: 79.1
click at [533, 299] on div "Warm-Up Review" at bounding box center [524, 298] width 140 height 37
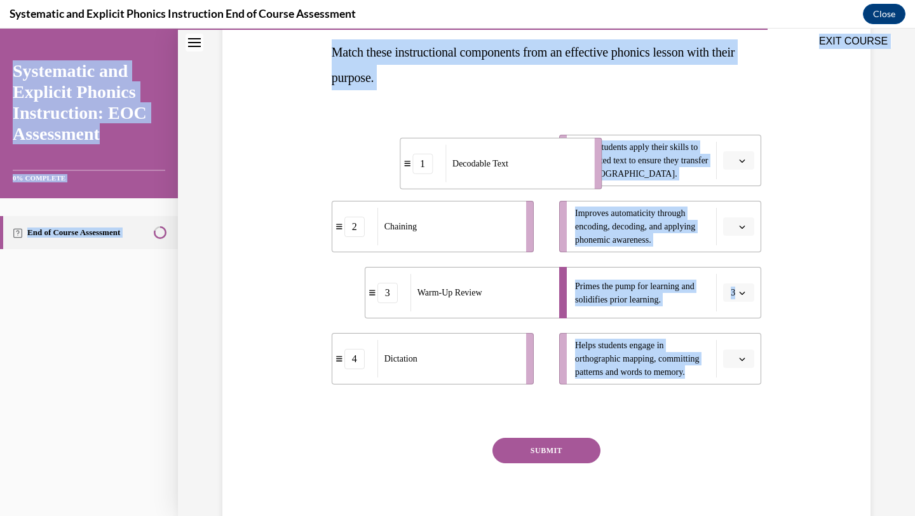
drag, startPoint x: 445, startPoint y: 172, endPoint x: 513, endPoint y: 173, distance: 67.4
click at [513, 173] on div "Decodable Text" at bounding box center [515, 163] width 140 height 37
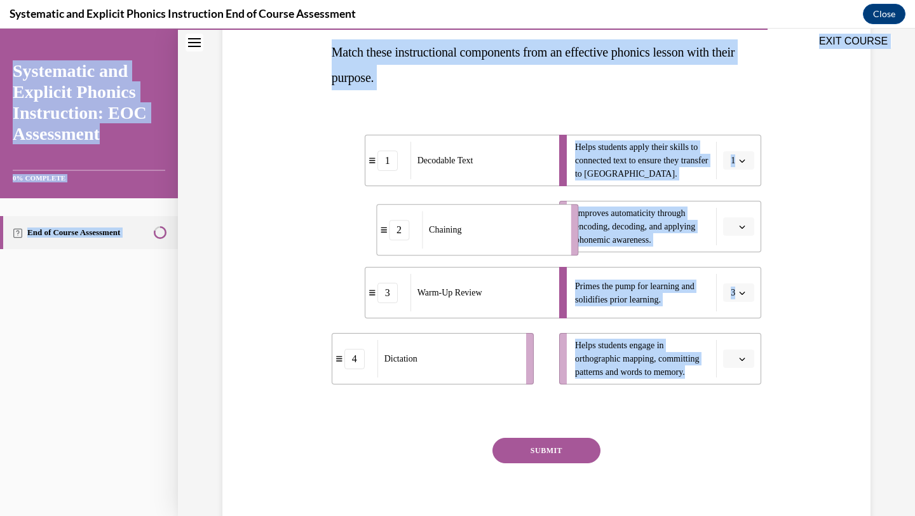
drag, startPoint x: 470, startPoint y: 248, endPoint x: 514, endPoint y: 251, distance: 44.6
click at [514, 251] on li "2 Chaining" at bounding box center [477, 229] width 202 height 51
drag, startPoint x: 464, startPoint y: 377, endPoint x: 505, endPoint y: 377, distance: 41.3
click at [505, 377] on div "Dictation" at bounding box center [489, 361] width 140 height 37
click at [550, 446] on button "SUBMIT" at bounding box center [547, 450] width 108 height 25
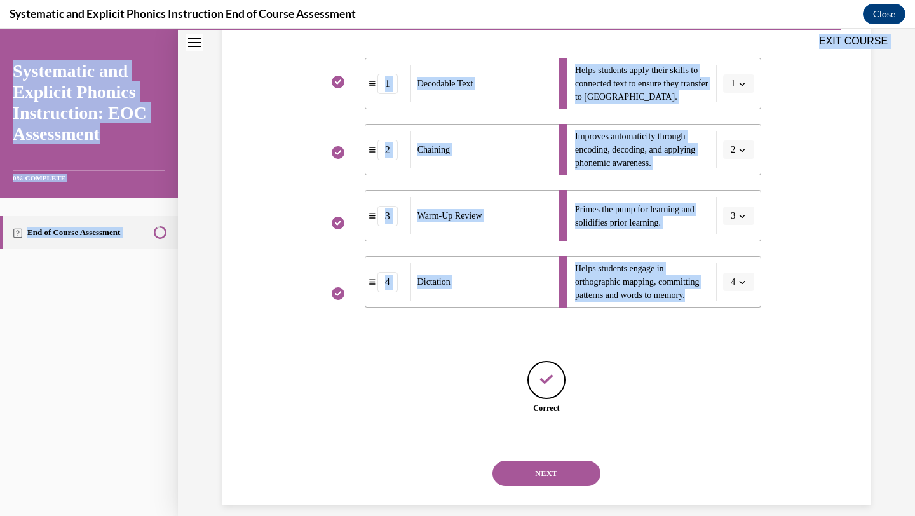
scroll to position [294, 0]
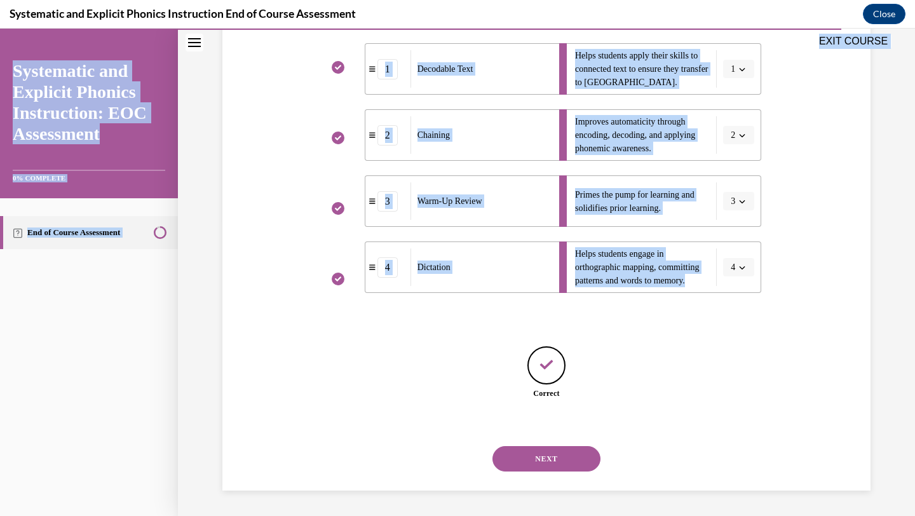
click at [545, 453] on button "NEXT" at bounding box center [547, 458] width 108 height 25
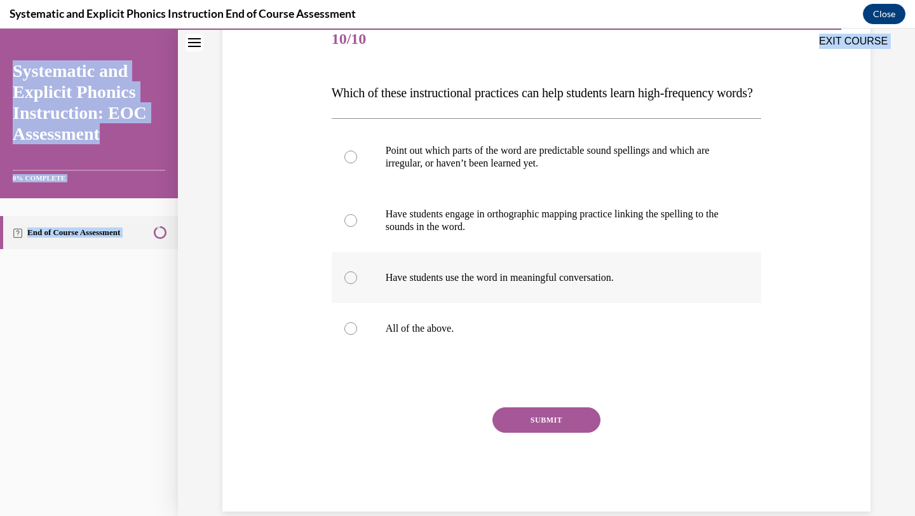
scroll to position [163, 0]
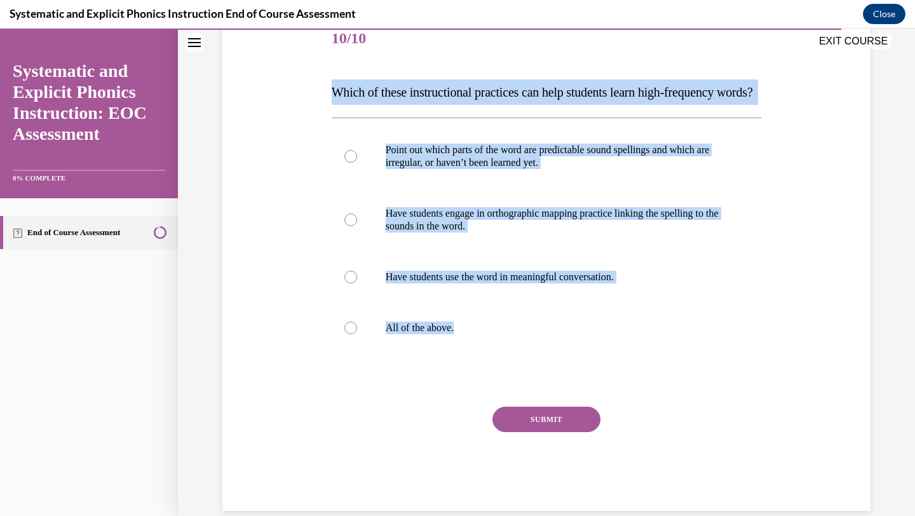
drag, startPoint x: 332, startPoint y: 93, endPoint x: 627, endPoint y: 428, distance: 445.8
click at [627, 428] on div "Question 10/10 Which of these instructional practices can help students learn h…" at bounding box center [547, 262] width 430 height 497
copy div "Which of these instructional practices can help students learn high-frequency w…"
click at [391, 334] on p "All of the above." at bounding box center [558, 328] width 344 height 13
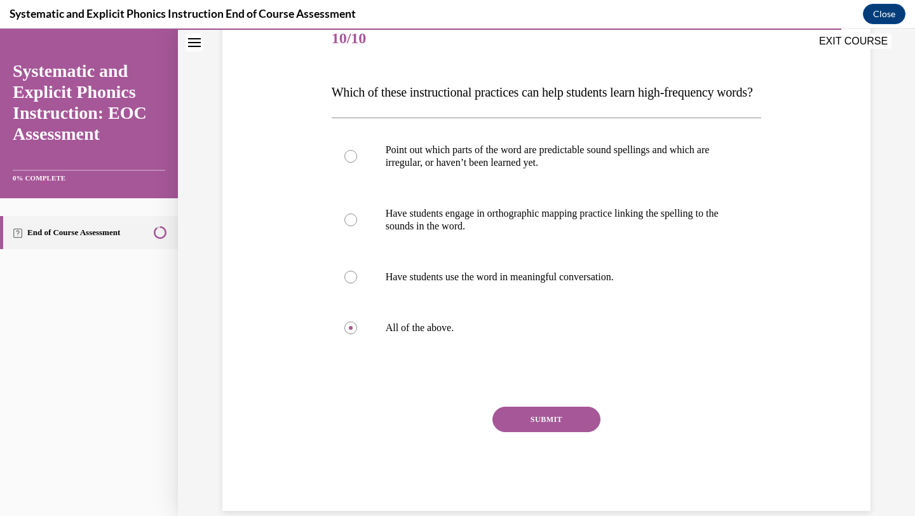
click at [531, 432] on button "SUBMIT" at bounding box center [547, 419] width 108 height 25
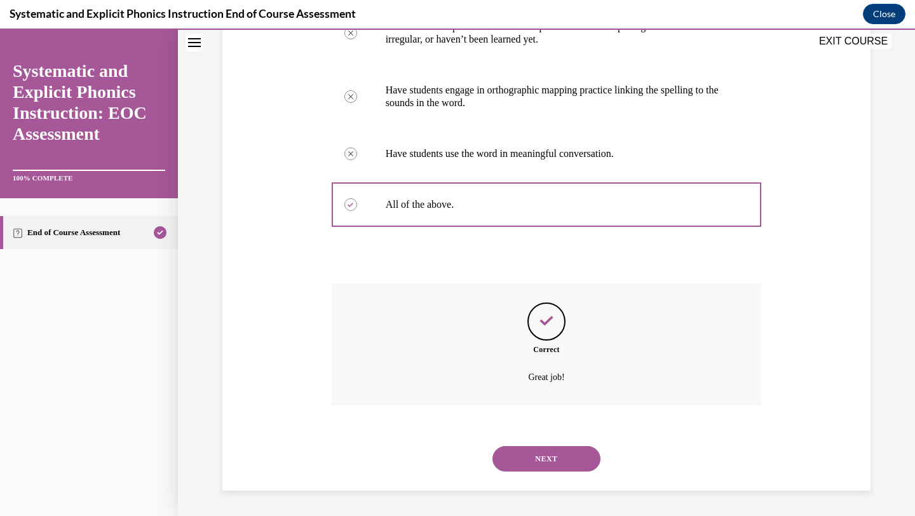
scroll to position [311, 0]
click at [527, 469] on button "NEXT" at bounding box center [547, 458] width 108 height 25
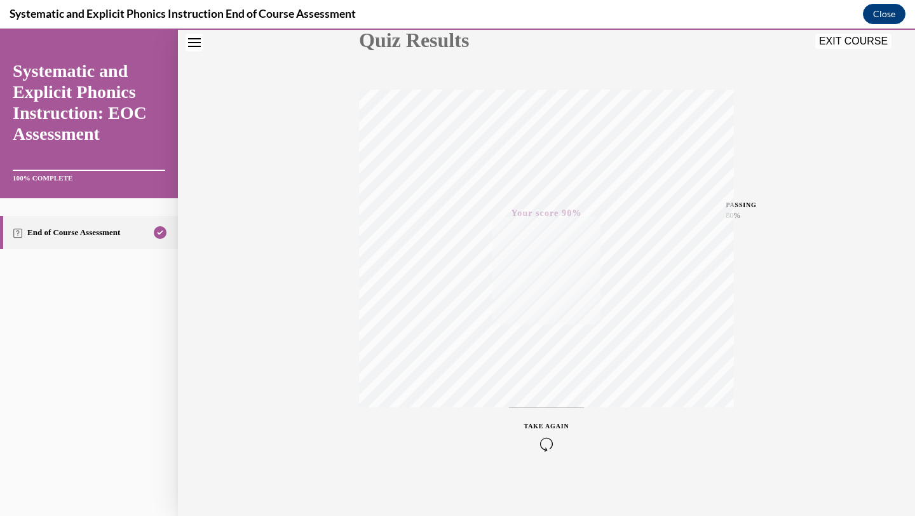
scroll to position [164, 0]
click at [545, 436] on icon "button" at bounding box center [546, 439] width 45 height 14
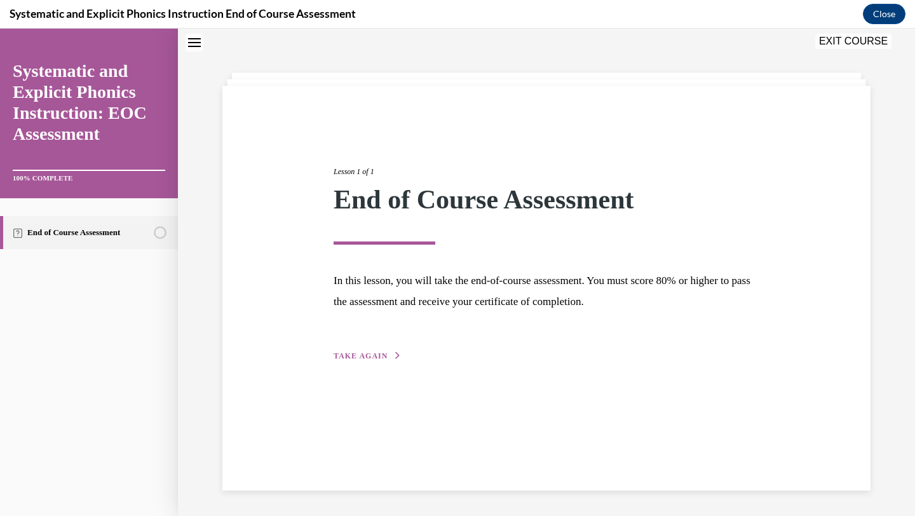
click at [376, 358] on span "TAKE AGAIN" at bounding box center [361, 355] width 54 height 9
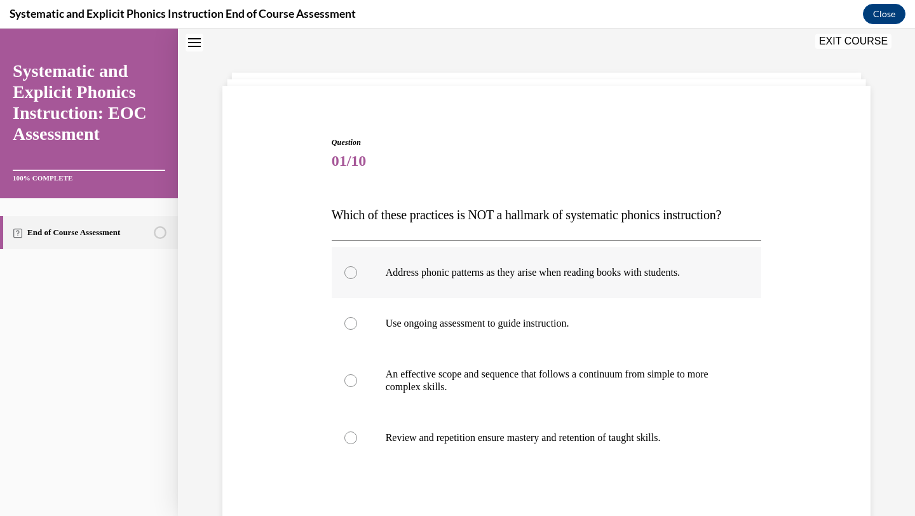
click at [372, 286] on div at bounding box center [547, 272] width 430 height 51
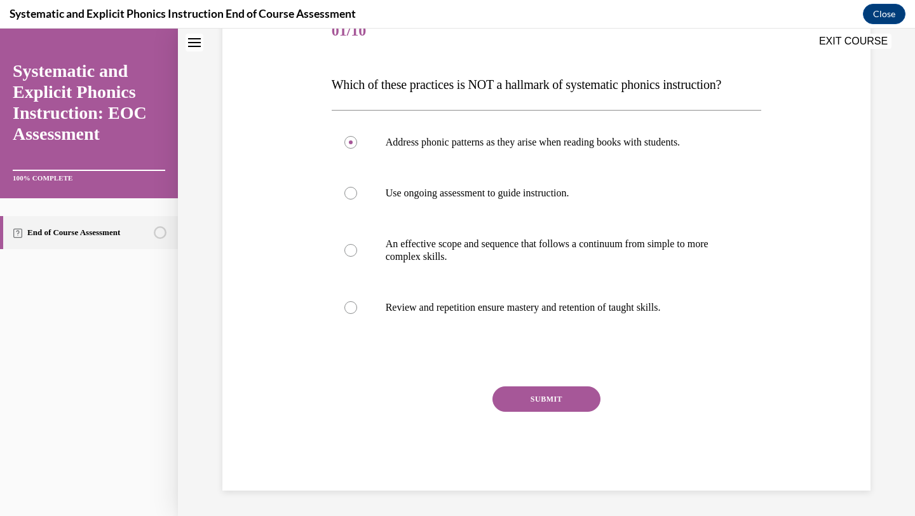
click at [538, 398] on button "SUBMIT" at bounding box center [547, 398] width 108 height 25
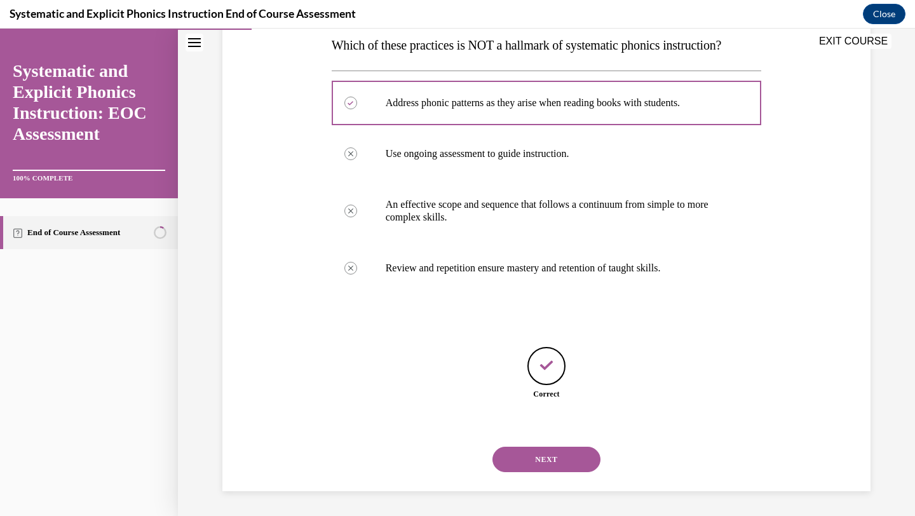
scroll to position [210, 0]
click at [524, 454] on button "NEXT" at bounding box center [547, 458] width 108 height 25
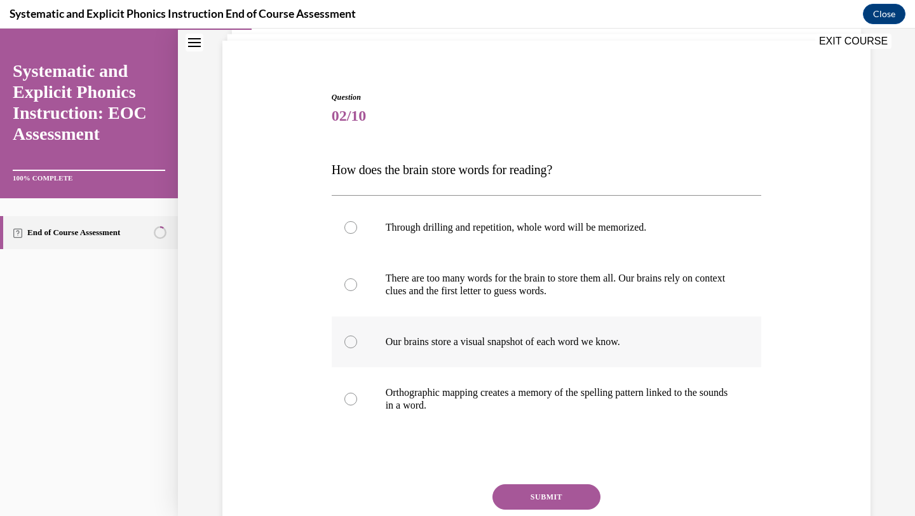
scroll to position [128, 0]
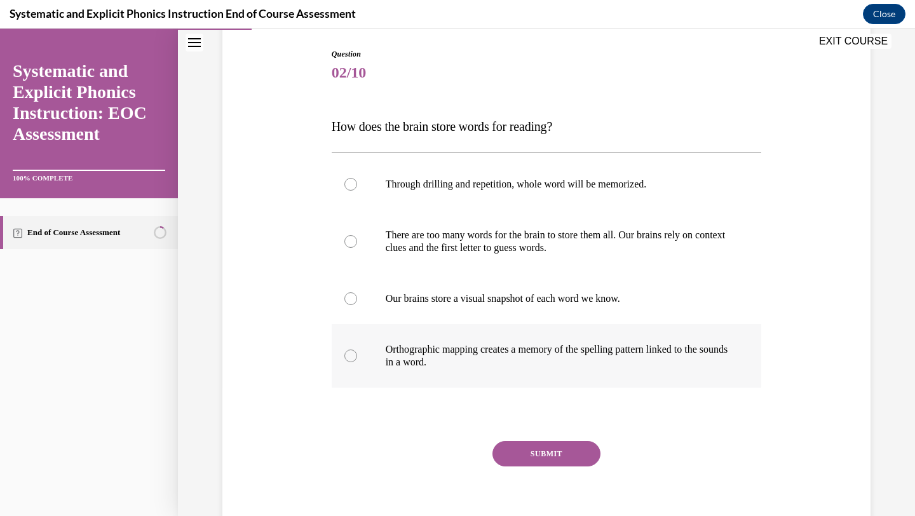
click at [527, 371] on div at bounding box center [547, 356] width 430 height 64
click at [540, 462] on button "SUBMIT" at bounding box center [547, 453] width 108 height 25
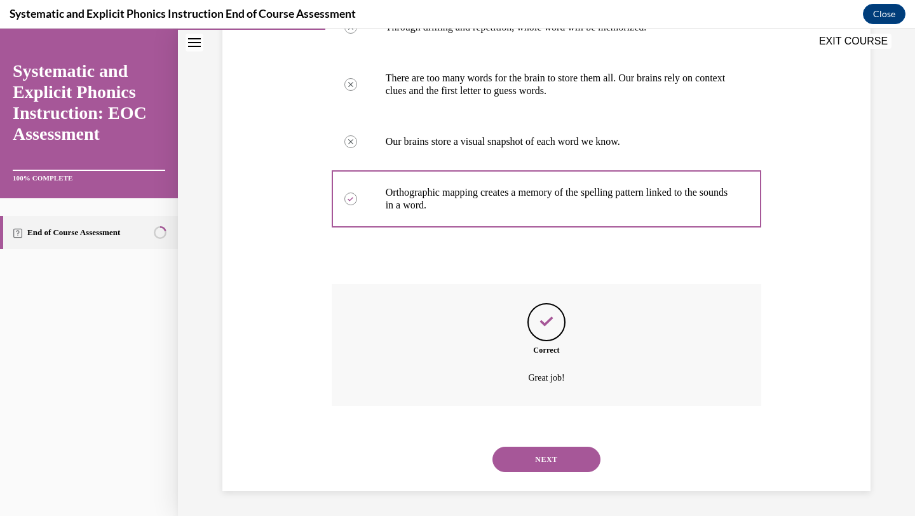
scroll to position [286, 0]
click at [545, 458] on button "NEXT" at bounding box center [547, 458] width 108 height 25
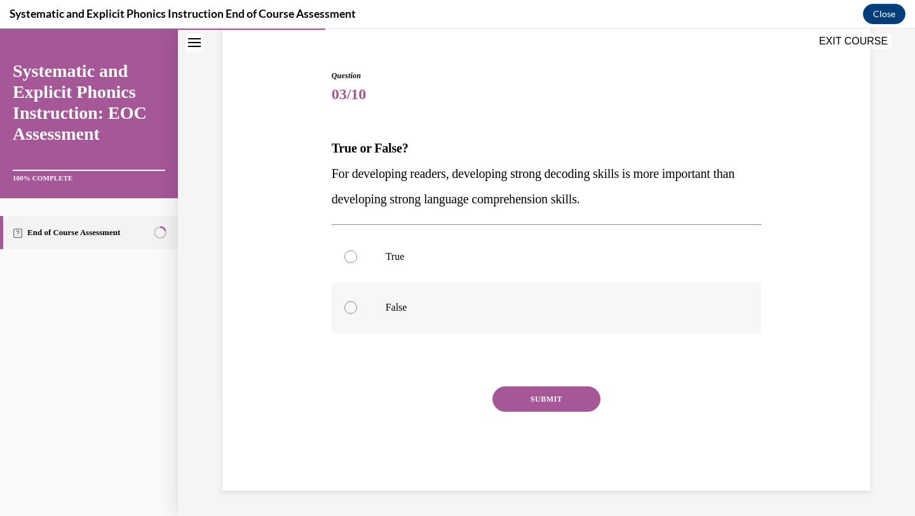
click at [411, 322] on div at bounding box center [547, 307] width 430 height 51
click at [561, 407] on button "SUBMIT" at bounding box center [547, 398] width 108 height 25
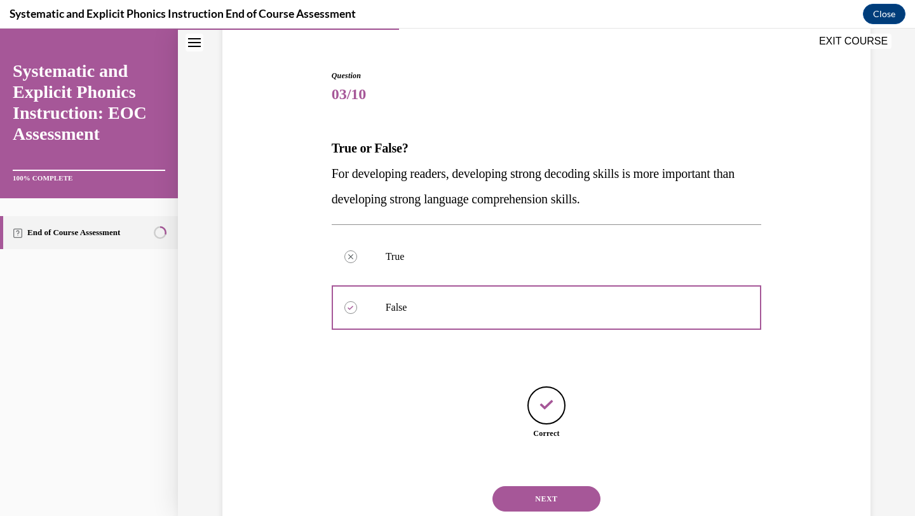
scroll to position [147, 0]
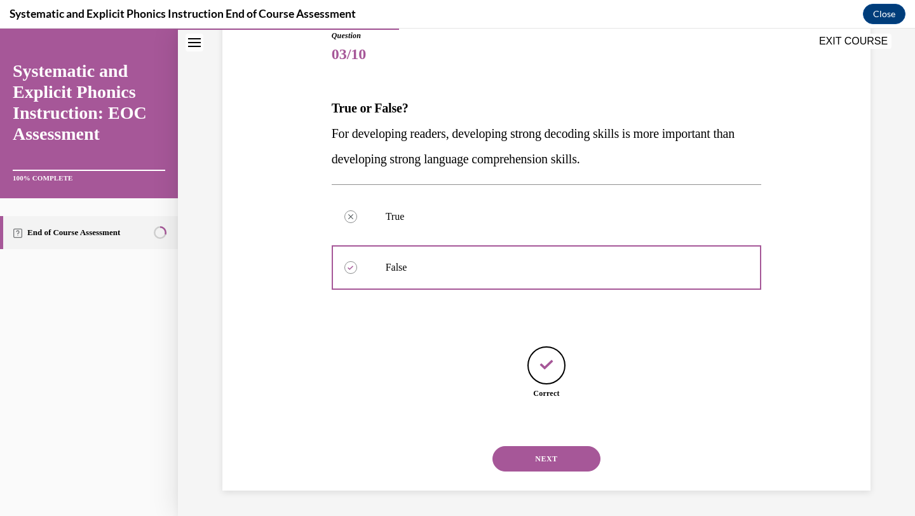
click at [545, 456] on button "NEXT" at bounding box center [547, 458] width 108 height 25
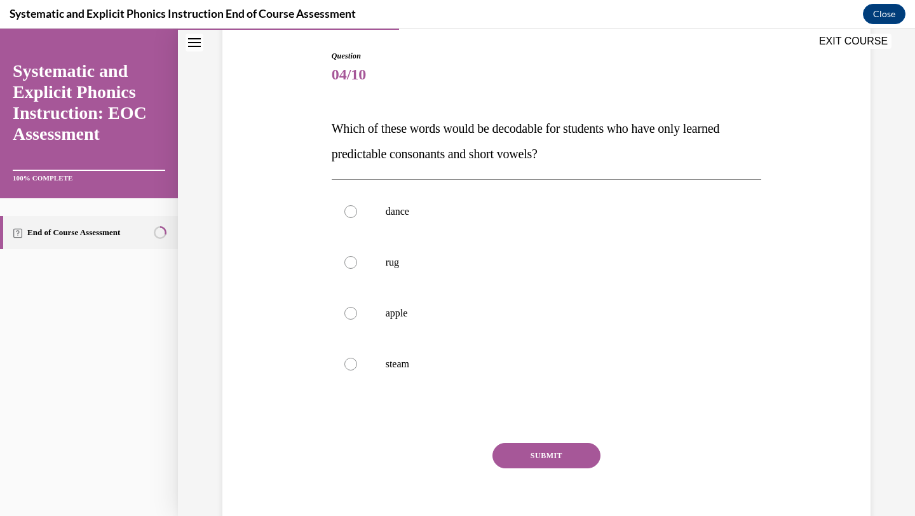
scroll to position [128, 0]
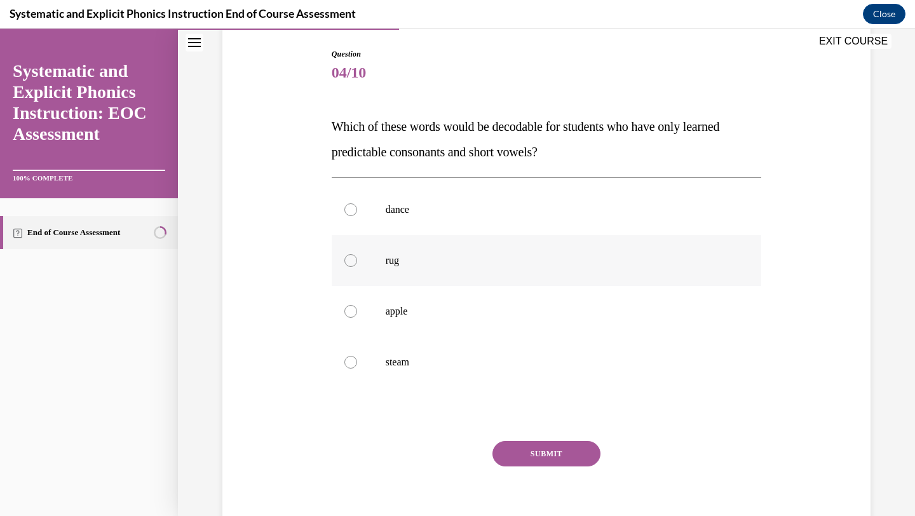
click at [442, 276] on div at bounding box center [547, 260] width 430 height 51
click at [542, 465] on button "SUBMIT" at bounding box center [547, 453] width 108 height 25
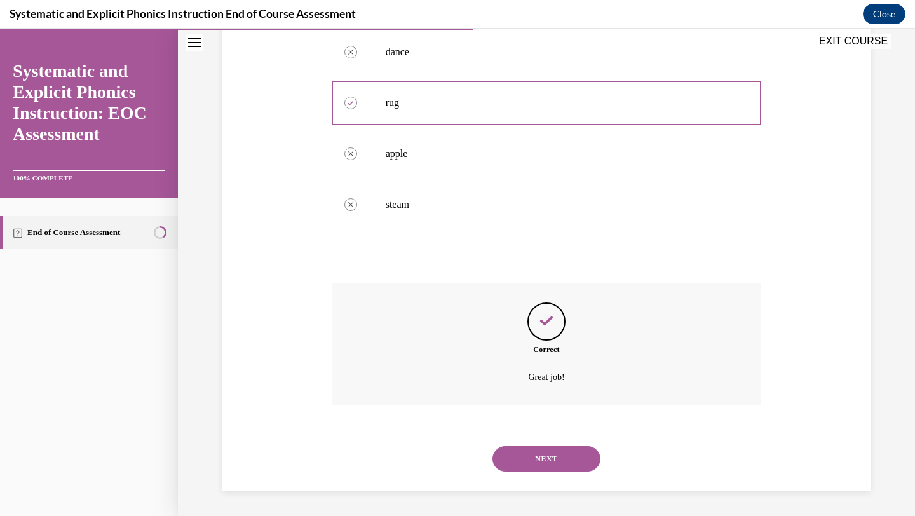
click at [542, 465] on button "NEXT" at bounding box center [547, 458] width 108 height 25
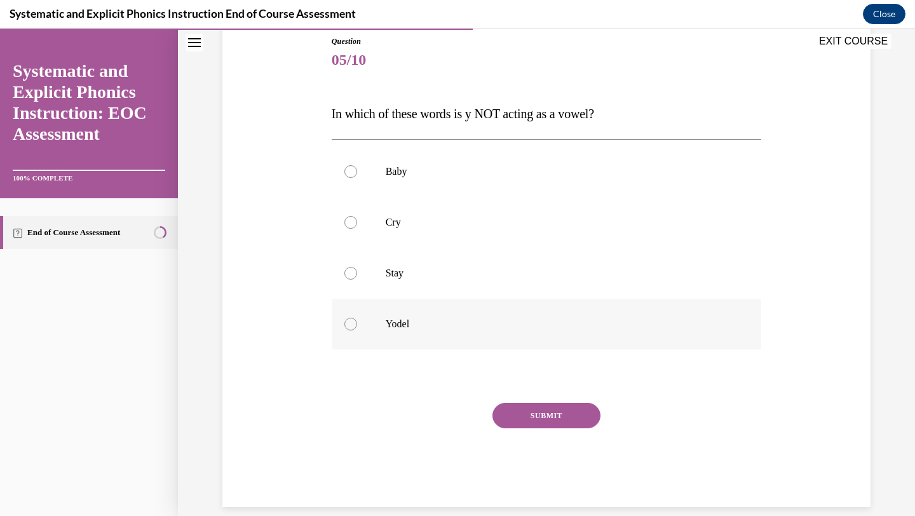
click at [526, 343] on div at bounding box center [547, 324] width 430 height 51
click at [538, 415] on button "SUBMIT" at bounding box center [547, 415] width 108 height 25
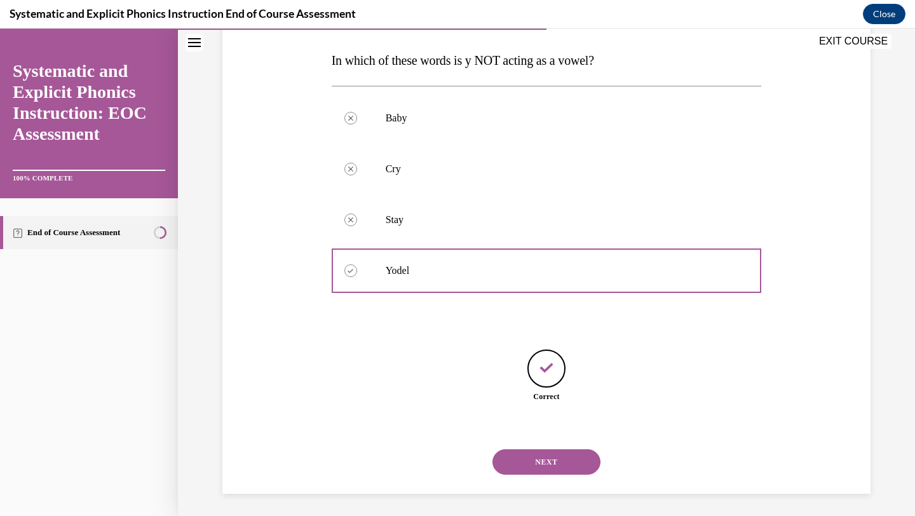
scroll to position [198, 0]
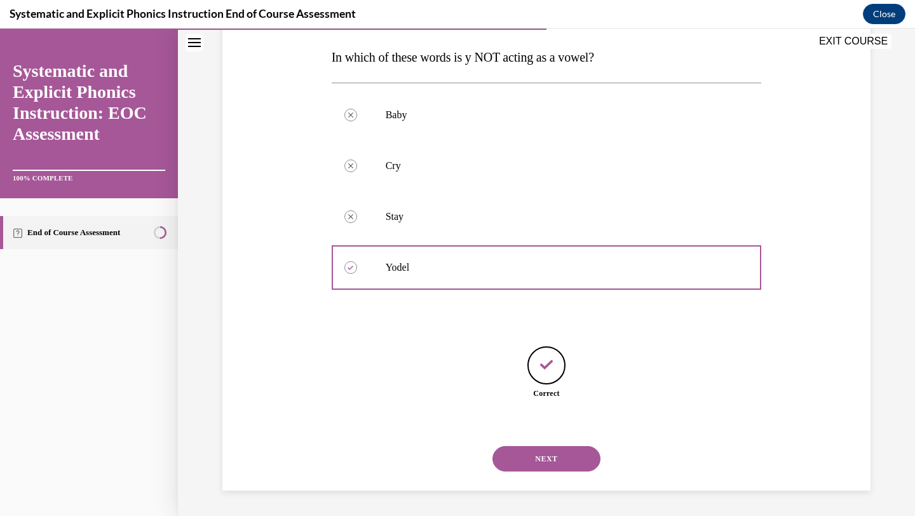
click at [538, 450] on button "NEXT" at bounding box center [547, 458] width 108 height 25
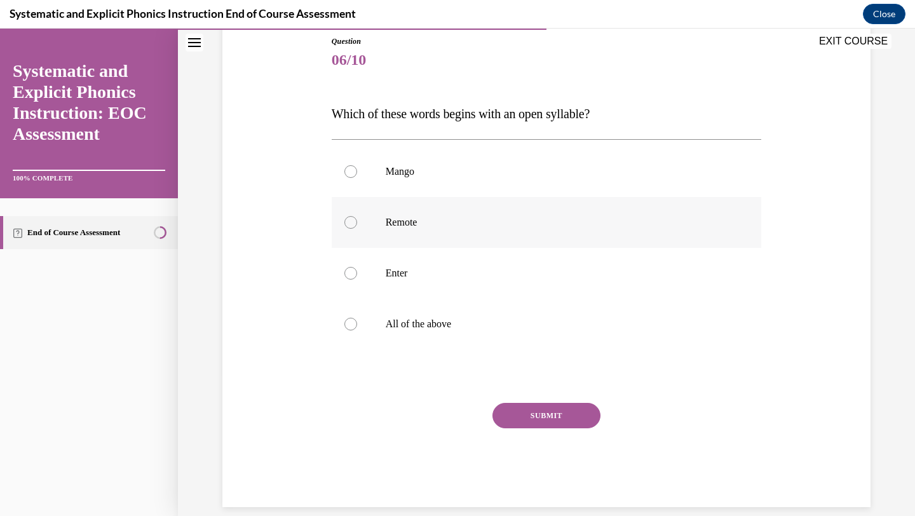
click at [432, 229] on div at bounding box center [547, 222] width 430 height 51
click at [557, 423] on button "SUBMIT" at bounding box center [547, 415] width 108 height 25
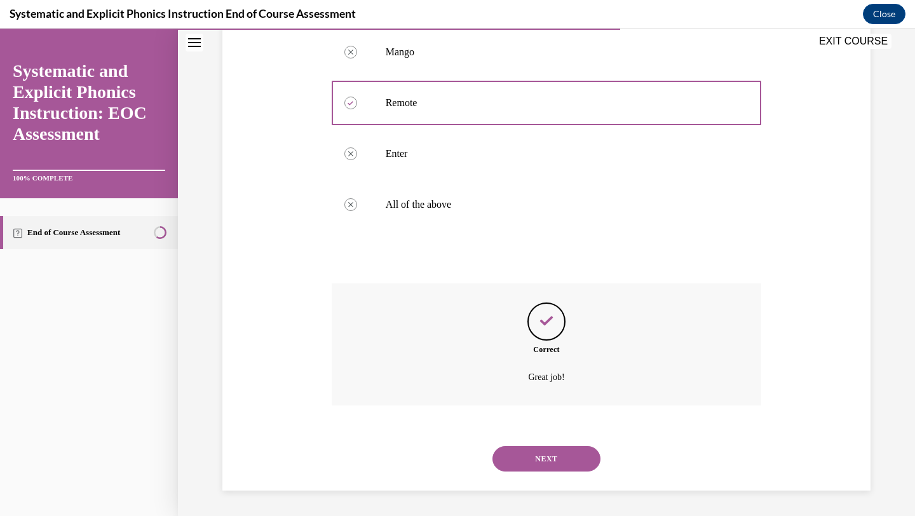
click at [545, 458] on button "NEXT" at bounding box center [547, 458] width 108 height 25
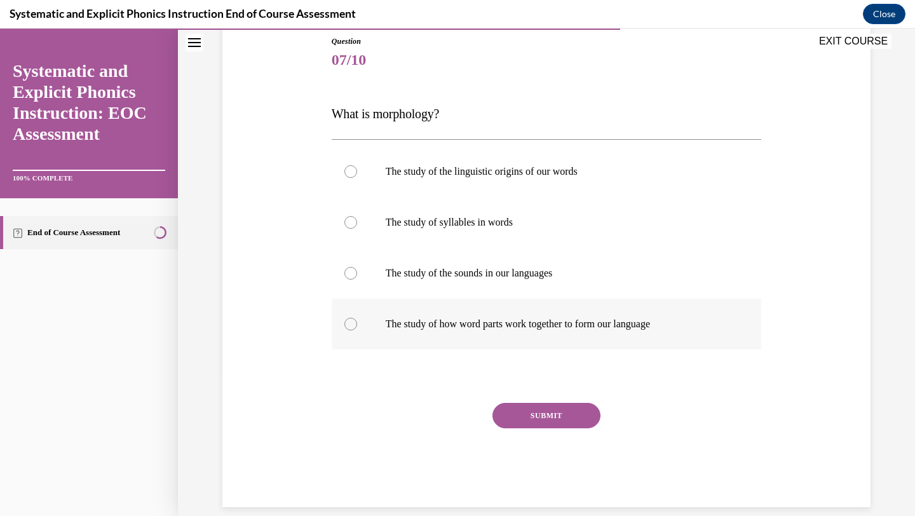
click at [400, 334] on div at bounding box center [547, 324] width 430 height 51
click at [525, 425] on button "SUBMIT" at bounding box center [547, 415] width 108 height 25
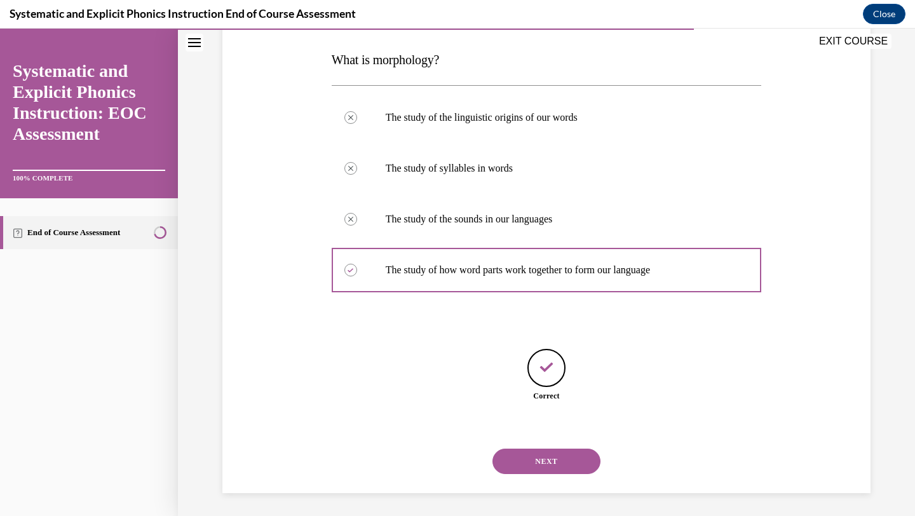
scroll to position [198, 0]
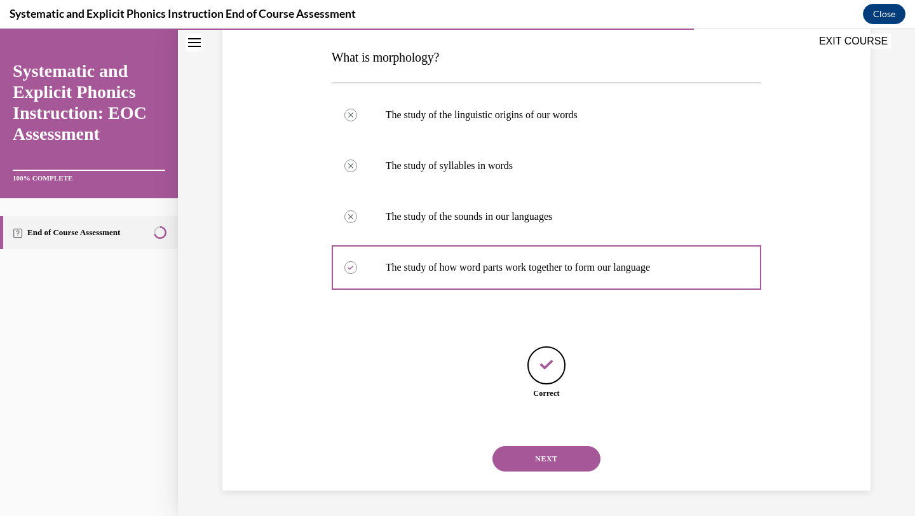
click at [549, 458] on button "NEXT" at bounding box center [547, 458] width 108 height 25
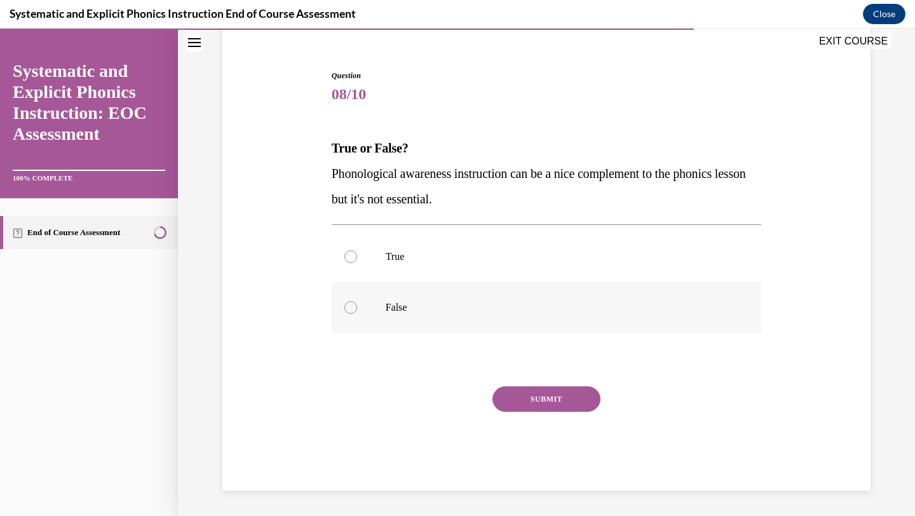
click at [490, 293] on div at bounding box center [547, 307] width 430 height 51
click at [515, 402] on button "SUBMIT" at bounding box center [547, 398] width 108 height 25
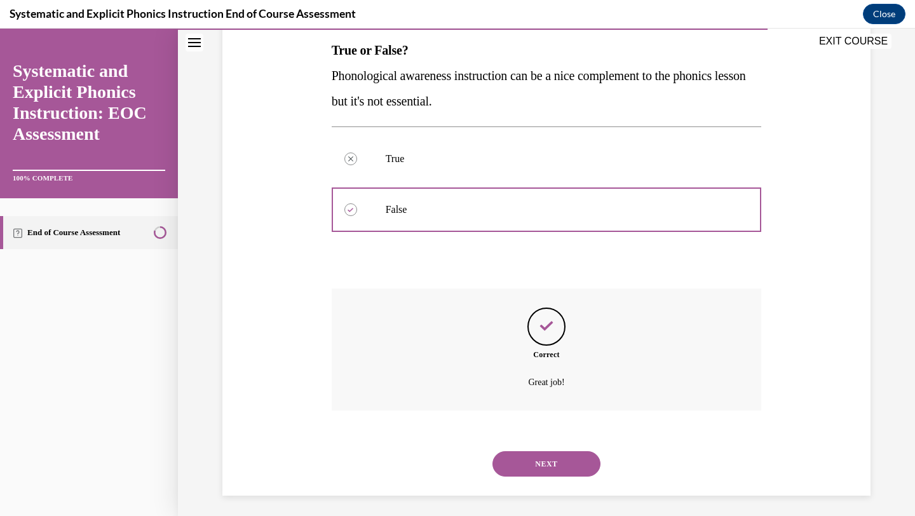
scroll to position [210, 0]
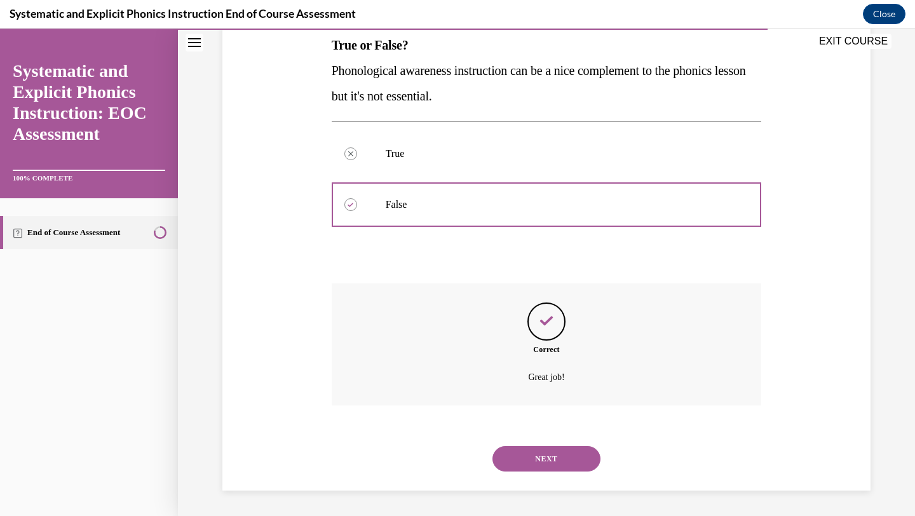
click at [527, 456] on button "NEXT" at bounding box center [547, 458] width 108 height 25
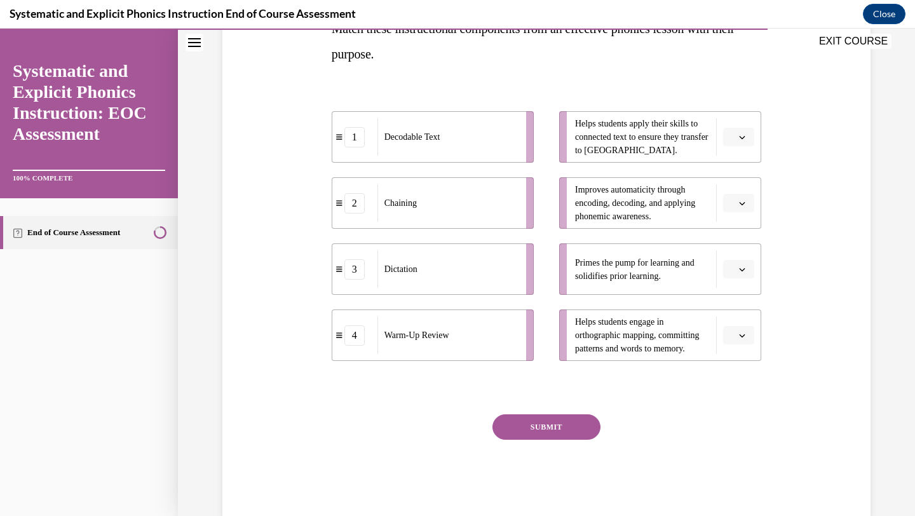
scroll to position [245, 0]
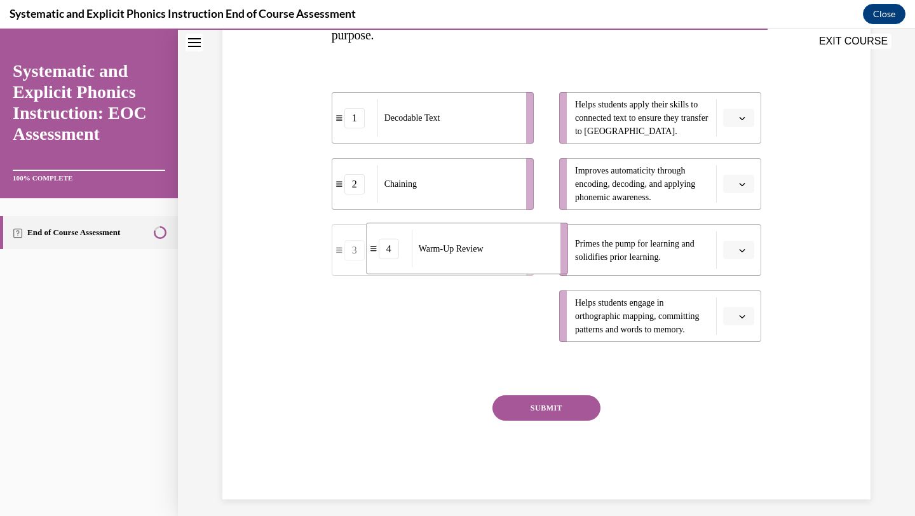
drag, startPoint x: 498, startPoint y: 319, endPoint x: 531, endPoint y: 250, distance: 76.5
click at [531, 251] on div "Warm-Up Review" at bounding box center [482, 248] width 140 height 37
drag, startPoint x: 515, startPoint y: 119, endPoint x: 555, endPoint y: 121, distance: 40.8
click at [555, 121] on div "Decodable Text" at bounding box center [488, 120] width 140 height 37
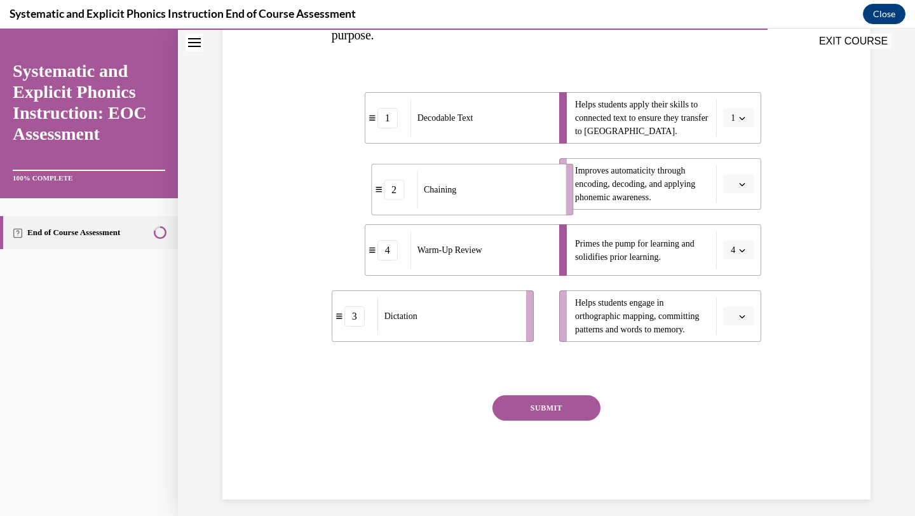
drag, startPoint x: 489, startPoint y: 201, endPoint x: 529, endPoint y: 207, distance: 39.8
click at [529, 207] on div "Chaining" at bounding box center [487, 189] width 140 height 37
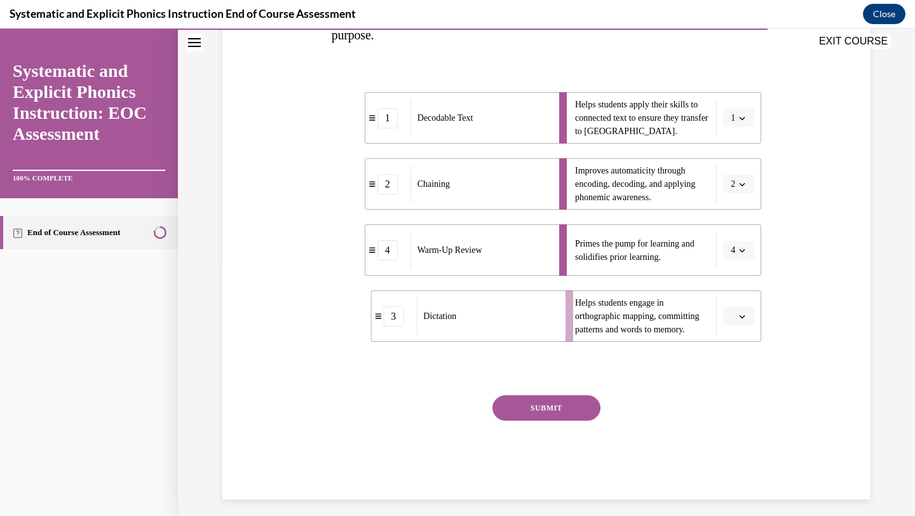
drag, startPoint x: 512, startPoint y: 320, endPoint x: 550, endPoint y: 320, distance: 38.1
click at [550, 320] on div "Dictation" at bounding box center [486, 315] width 140 height 37
click at [559, 404] on button "SUBMIT" at bounding box center [547, 407] width 108 height 25
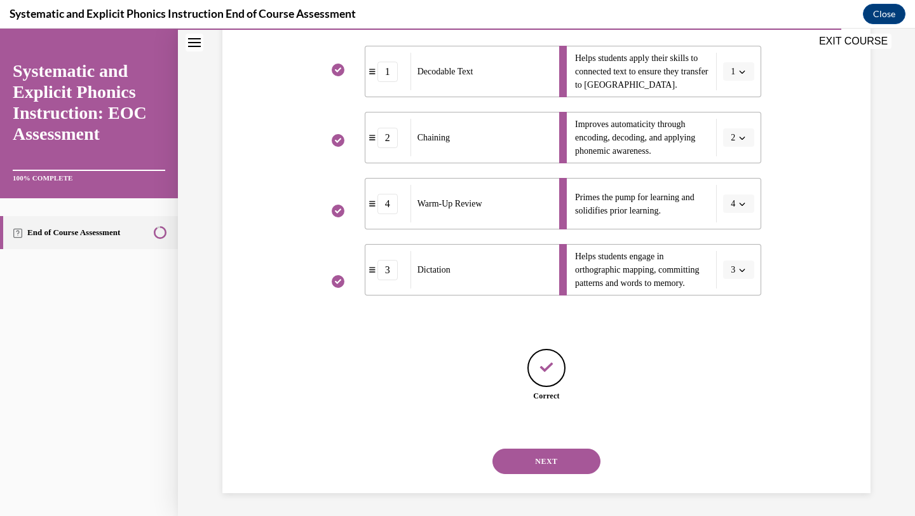
scroll to position [294, 0]
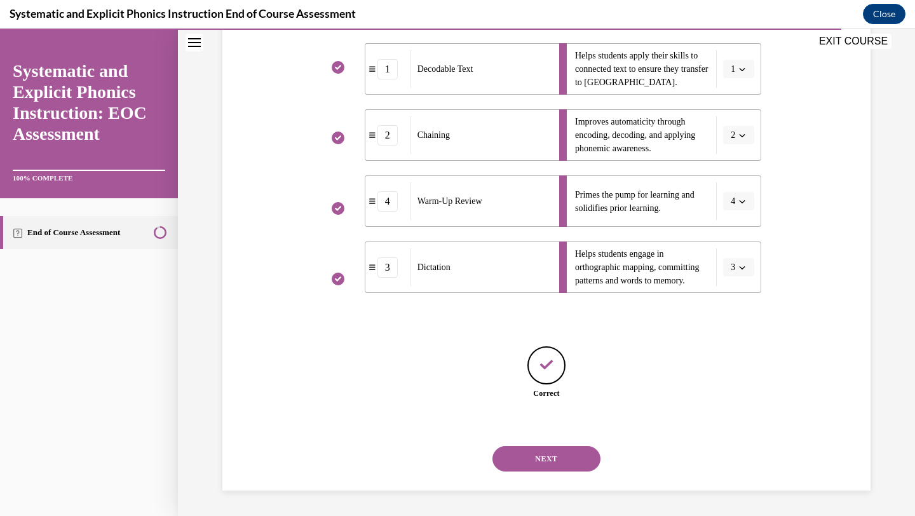
click at [530, 460] on button "NEXT" at bounding box center [547, 458] width 108 height 25
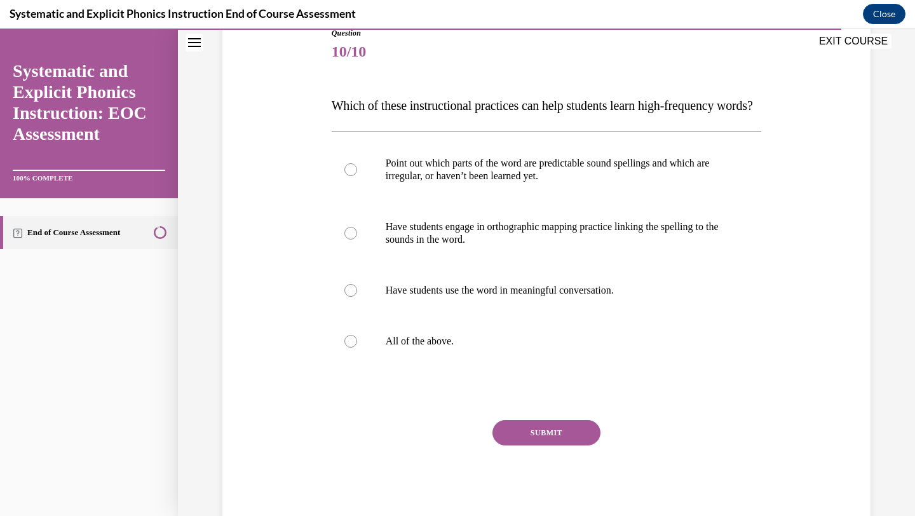
scroll to position [160, 0]
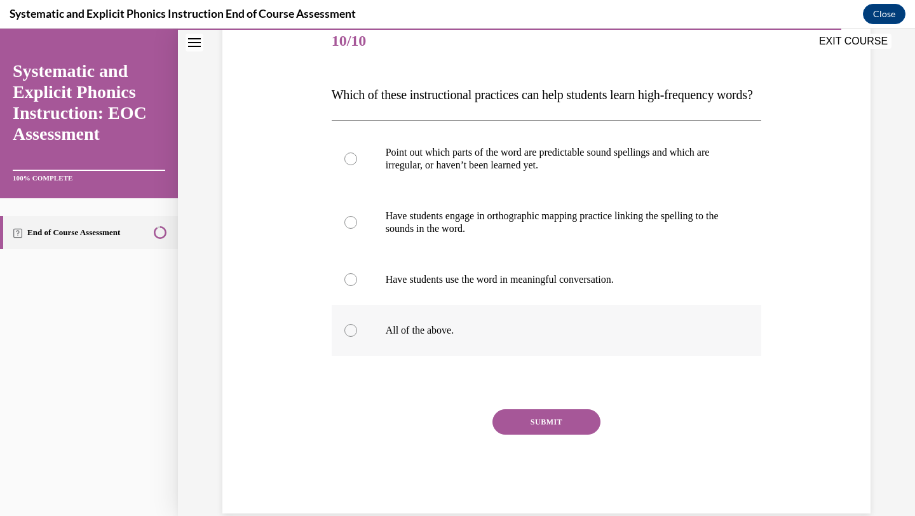
click at [541, 337] on p "All of the above." at bounding box center [558, 330] width 344 height 13
click at [542, 435] on button "SUBMIT" at bounding box center [547, 421] width 108 height 25
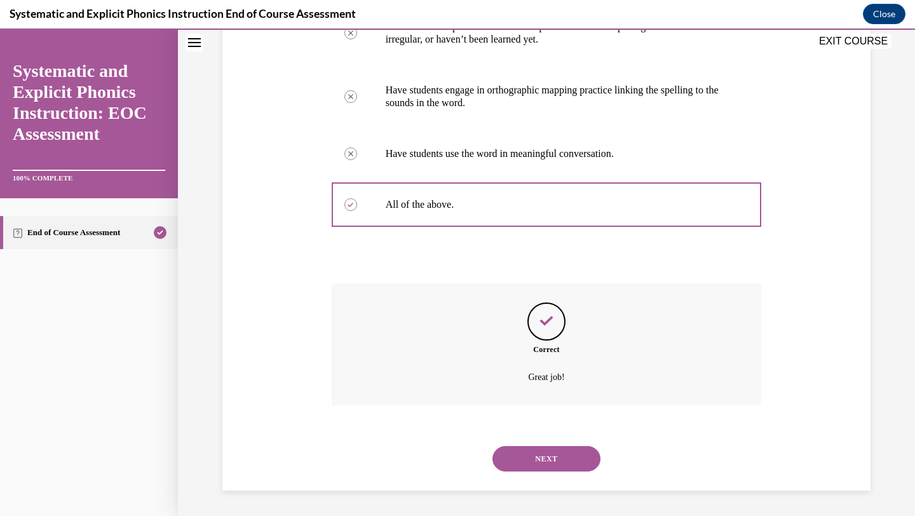
scroll to position [311, 0]
click at [544, 458] on button "NEXT" at bounding box center [547, 458] width 108 height 25
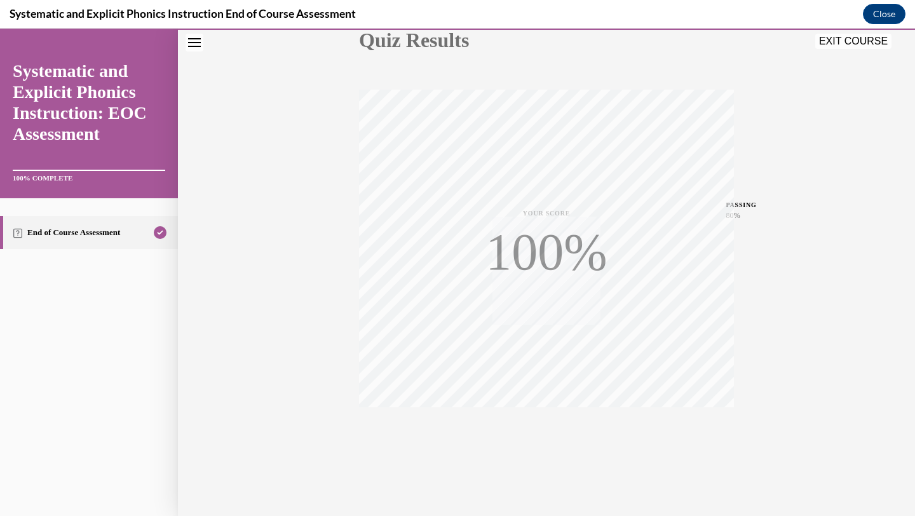
scroll to position [164, 0]
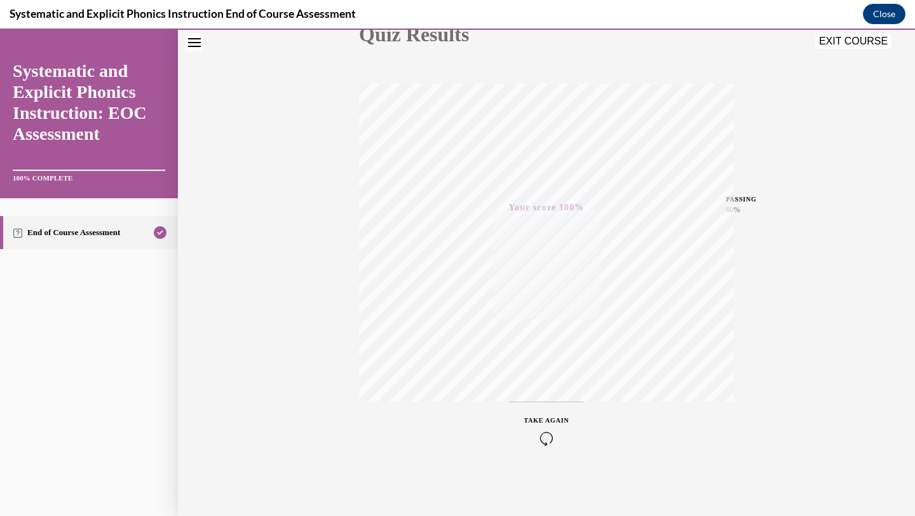
click at [855, 46] on button "EXIT COURSE" at bounding box center [853, 41] width 76 height 15
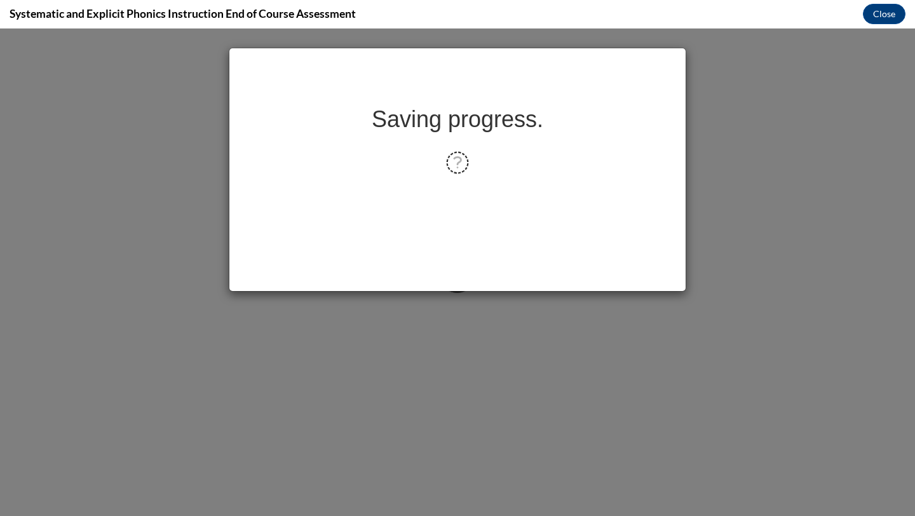
scroll to position [0, 0]
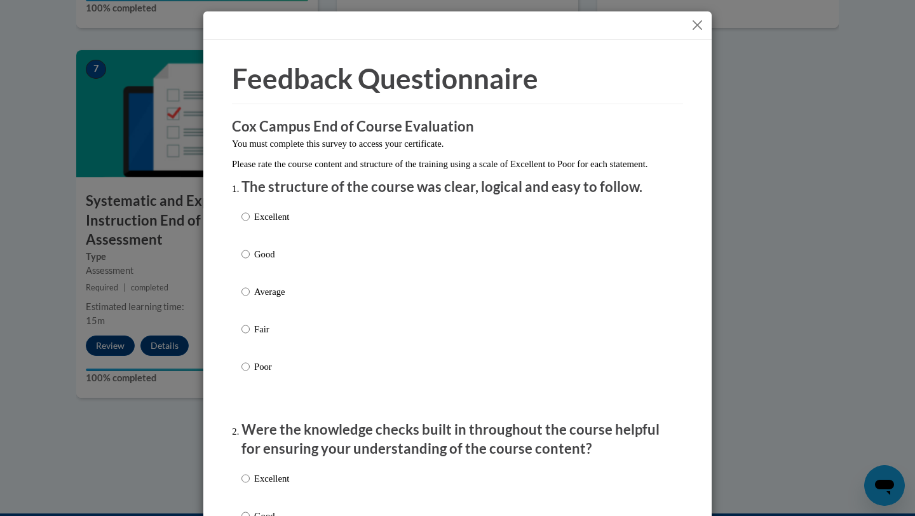
click at [374, 233] on div "Excellent Good Average Fair Poor" at bounding box center [457, 306] width 432 height 207
click at [269, 261] on p "Good" at bounding box center [271, 254] width 35 height 14
click at [250, 261] on input "Good" at bounding box center [245, 254] width 8 height 14
radio input "true"
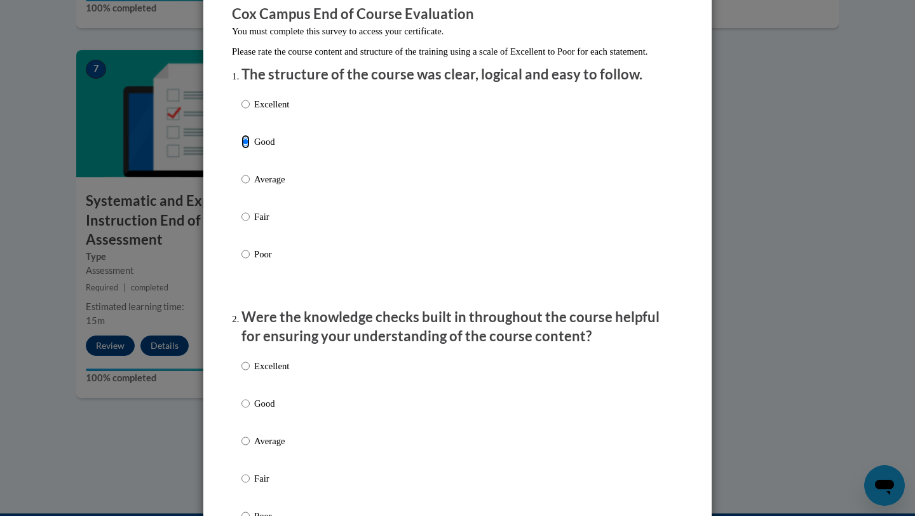
scroll to position [170, 0]
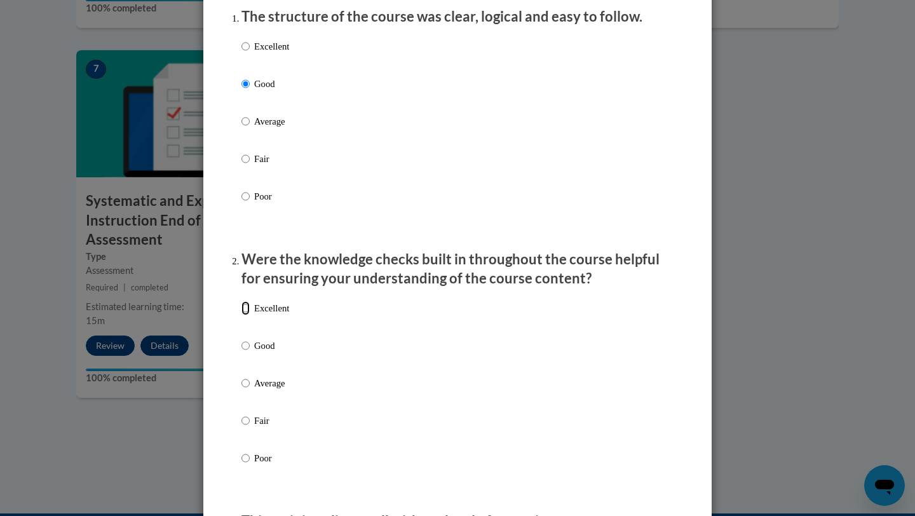
click at [245, 315] on input "Excellent" at bounding box center [245, 308] width 8 height 14
radio input "true"
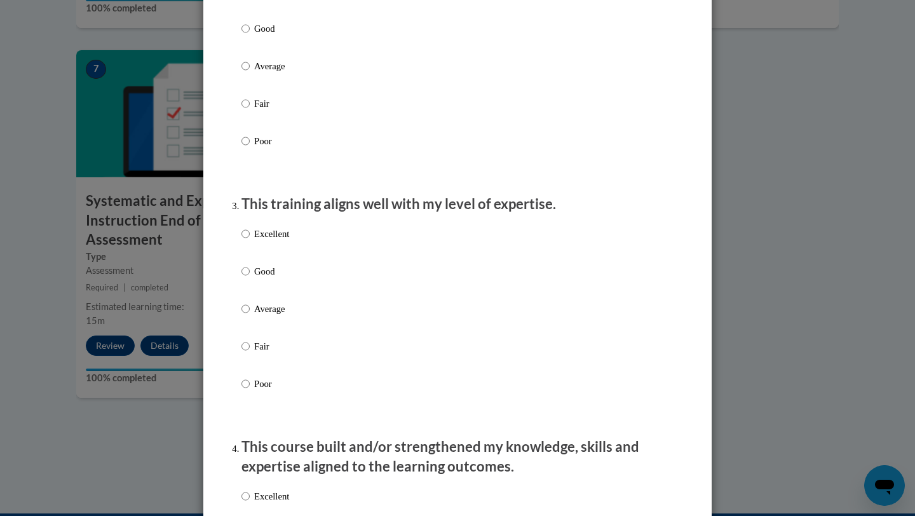
scroll to position [508, 0]
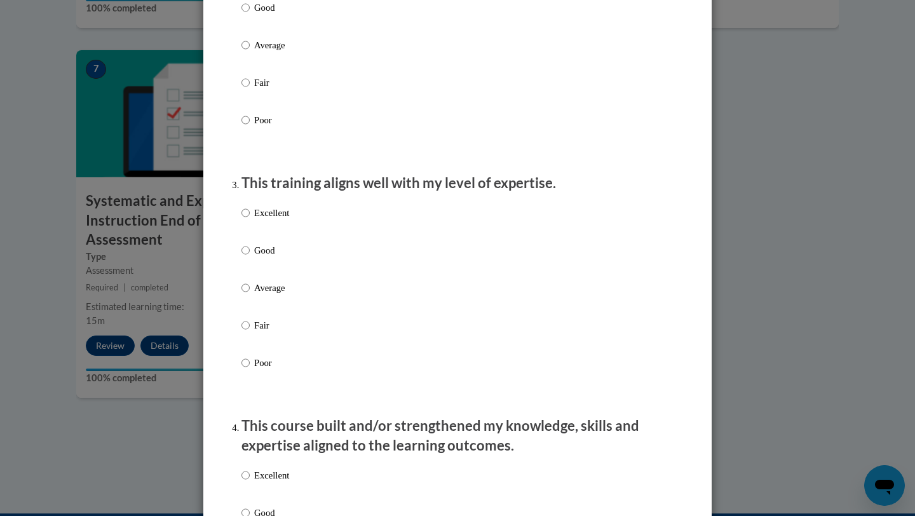
click at [256, 236] on label "Excellent" at bounding box center [265, 223] width 48 height 34
click at [250, 220] on input "Excellent" at bounding box center [245, 213] width 8 height 14
radio input "true"
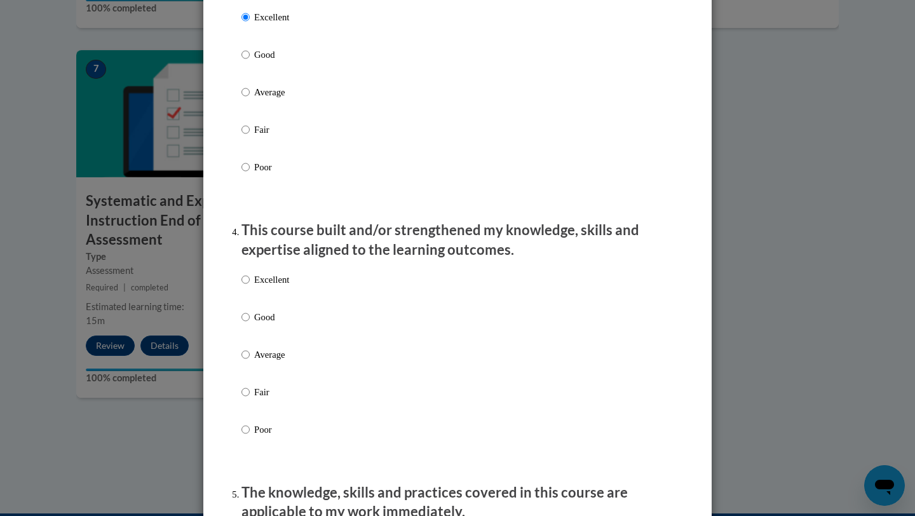
click at [261, 301] on label "Excellent" at bounding box center [265, 290] width 48 height 34
click at [250, 287] on input "Excellent" at bounding box center [245, 280] width 8 height 14
radio input "true"
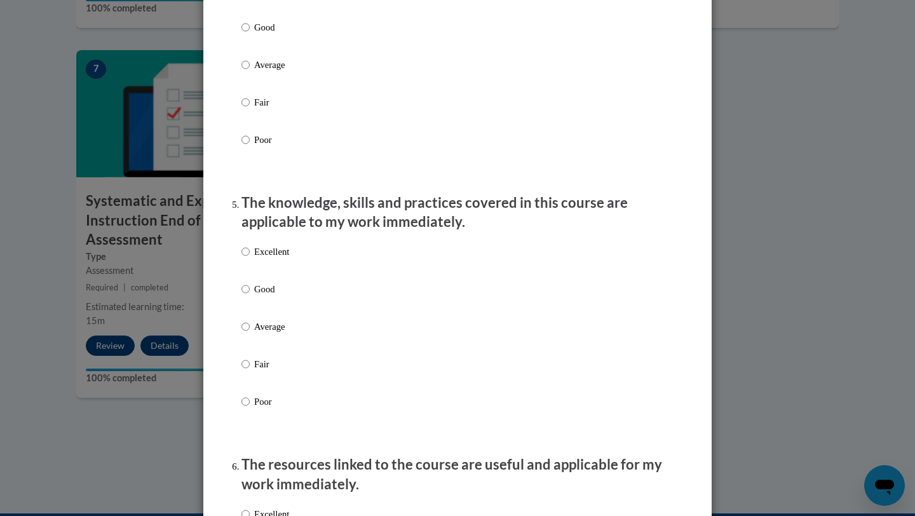
click at [268, 259] on p "Excellent" at bounding box center [271, 252] width 35 height 14
click at [250, 259] on input "Excellent" at bounding box center [245, 252] width 8 height 14
radio input "true"
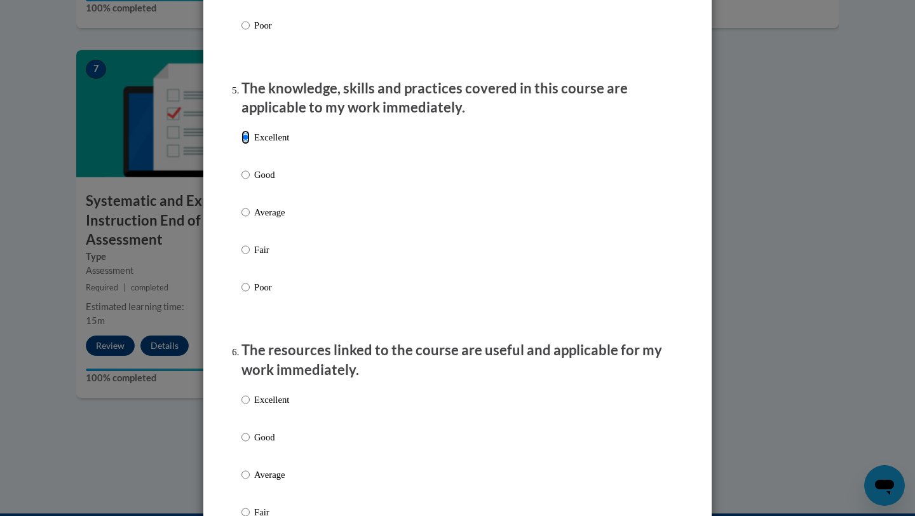
scroll to position [1202, 0]
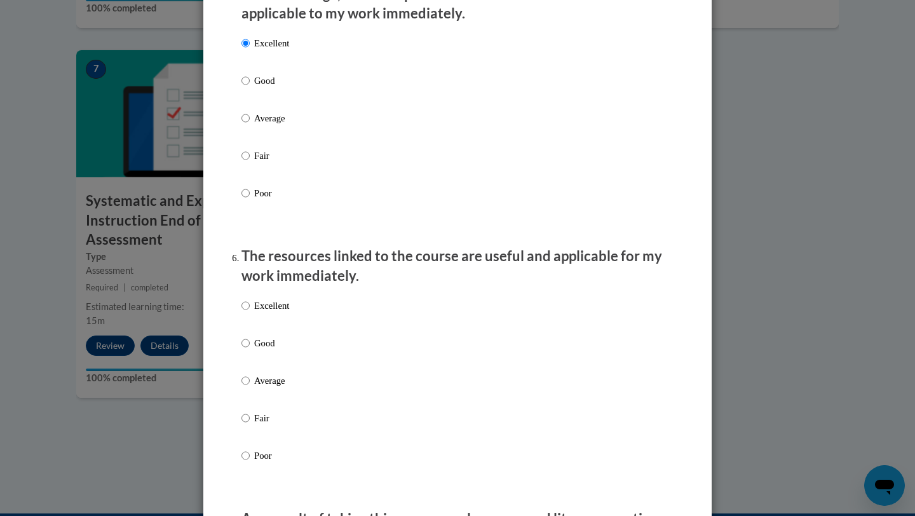
click at [266, 327] on label "Excellent" at bounding box center [265, 316] width 48 height 34
click at [250, 313] on input "Excellent" at bounding box center [245, 306] width 8 height 14
radio input "true"
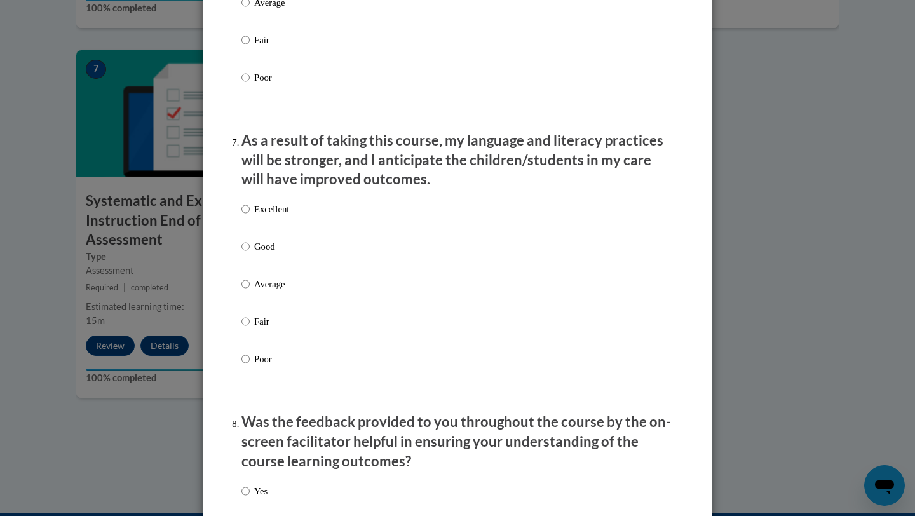
scroll to position [1699, 0]
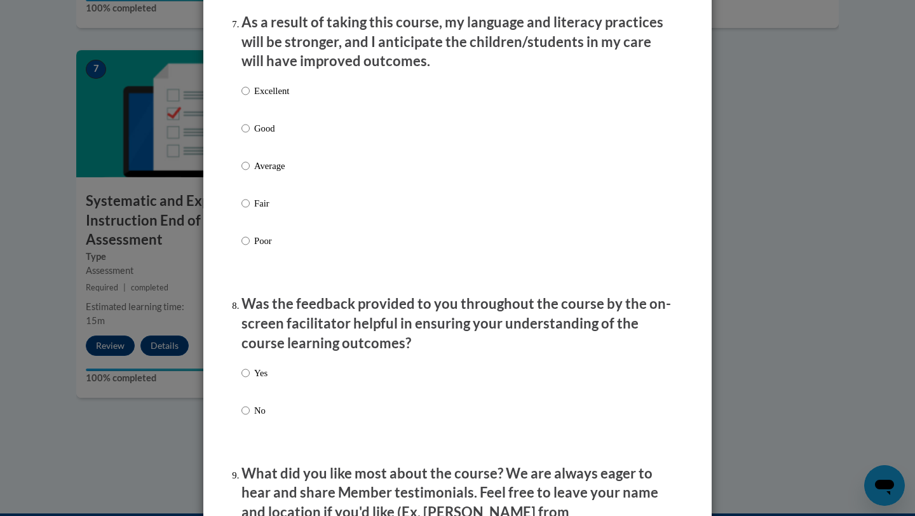
click at [271, 135] on p "Good" at bounding box center [271, 128] width 35 height 14
click at [250, 135] on input "Good" at bounding box center [245, 128] width 8 height 14
radio input "true"
click at [251, 384] on label "Yes" at bounding box center [254, 383] width 26 height 34
click at [250, 380] on input "Yes" at bounding box center [245, 373] width 8 height 14
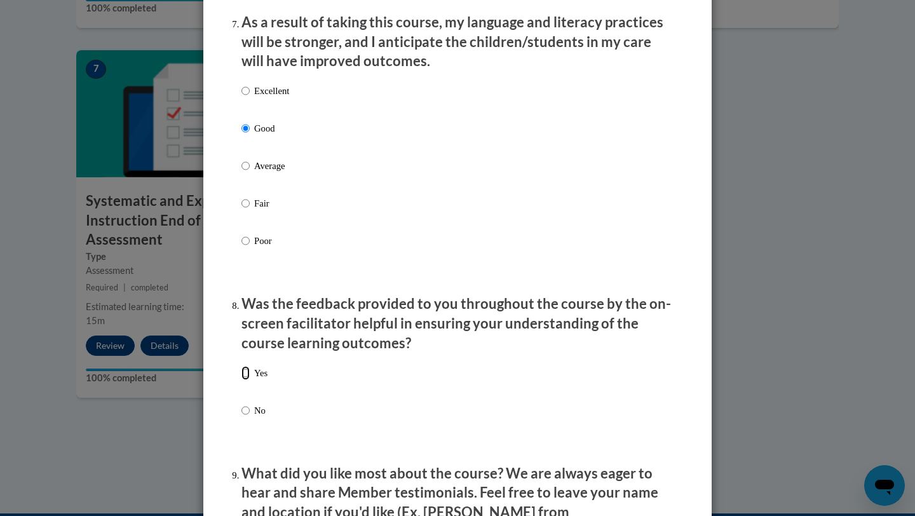
radio input "true"
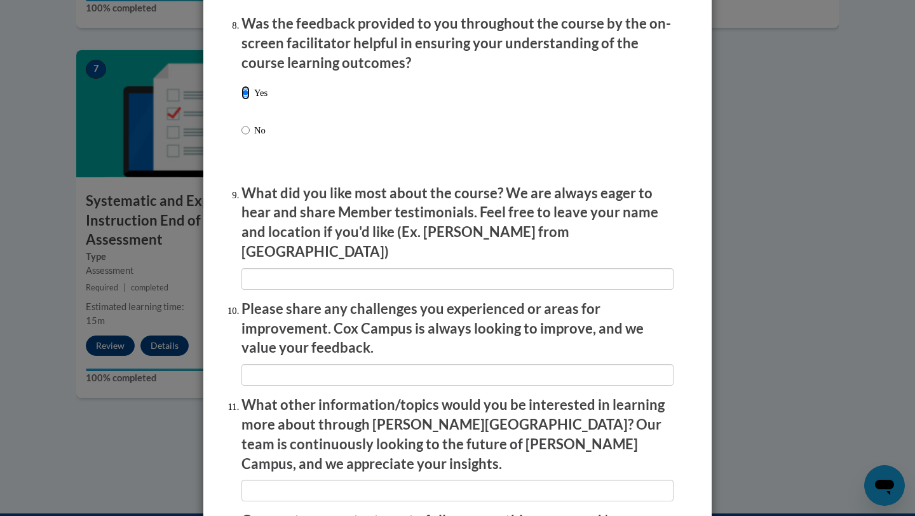
scroll to position [2028, 0]
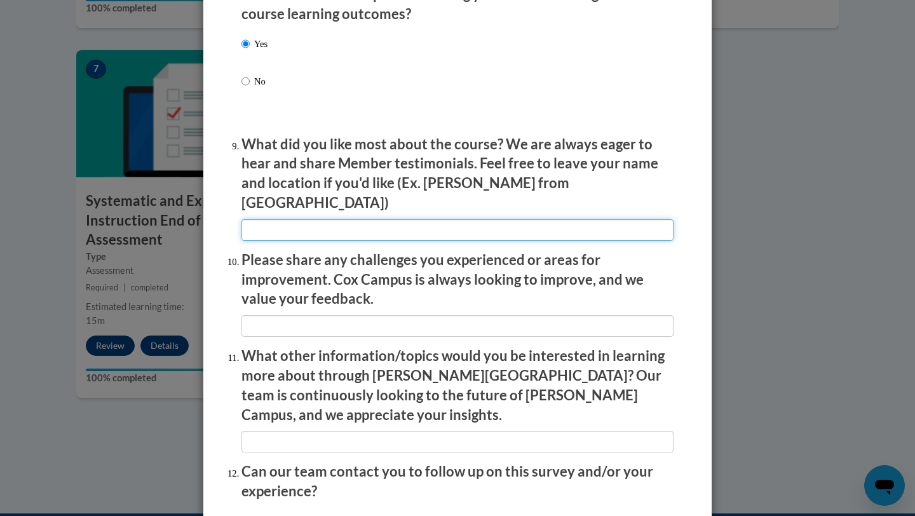
click at [343, 226] on input "textbox" at bounding box center [457, 230] width 432 height 22
type input "It really shared good insights."
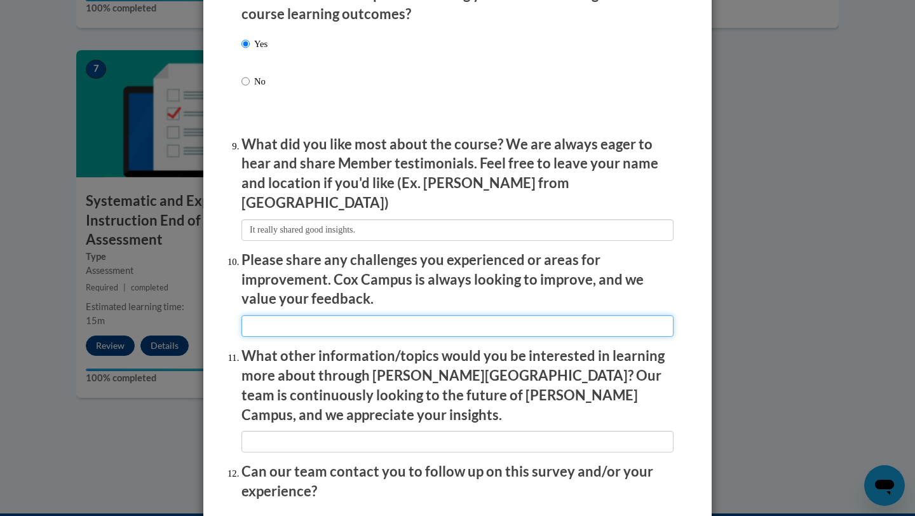
click at [325, 322] on input "textbox" at bounding box center [457, 326] width 432 height 22
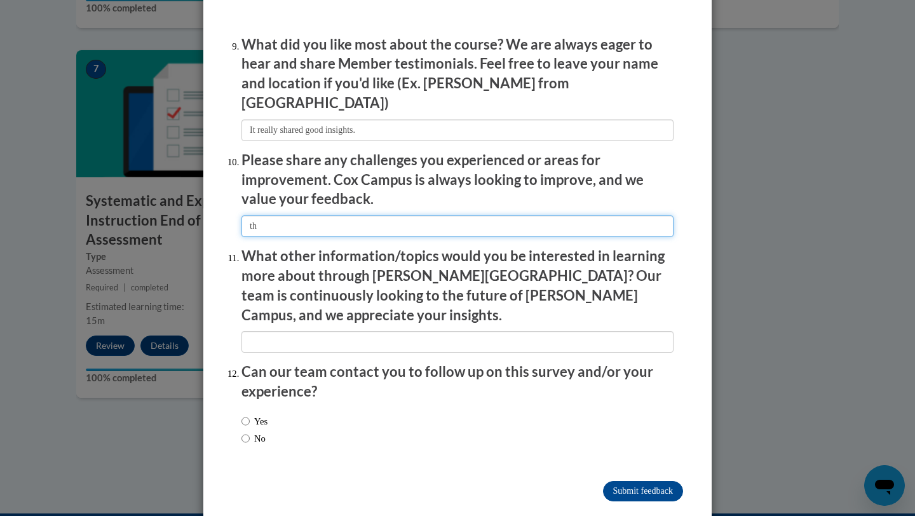
type input "t"
type input "The short videos were annoying. It should just be one long video."
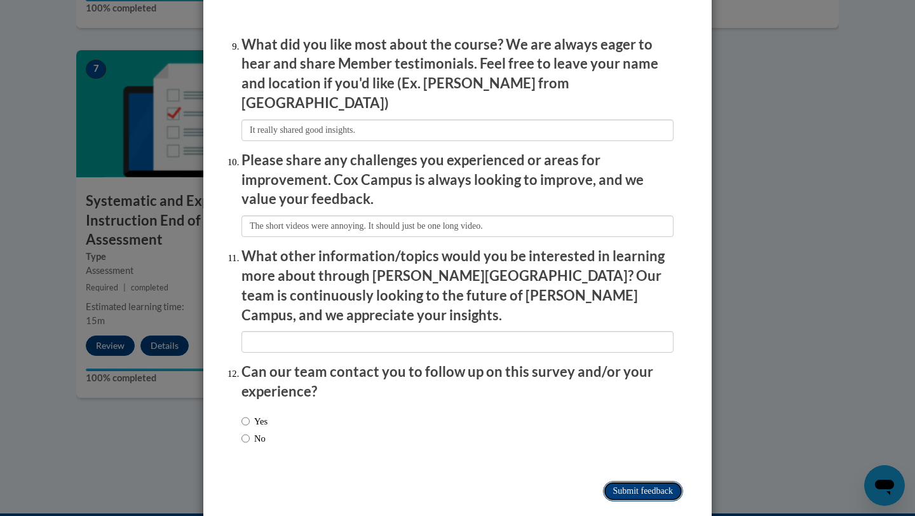
click at [623, 481] on input "Submit feedback" at bounding box center [643, 491] width 80 height 20
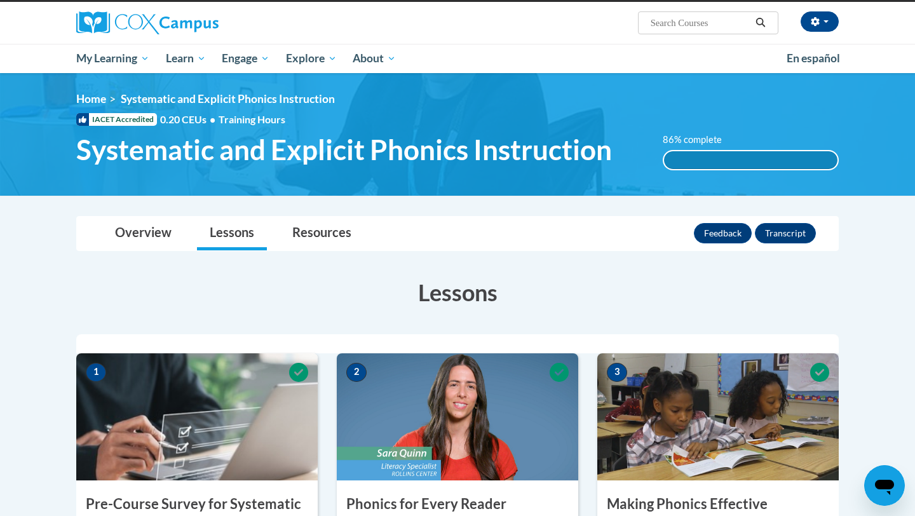
scroll to position [89, 0]
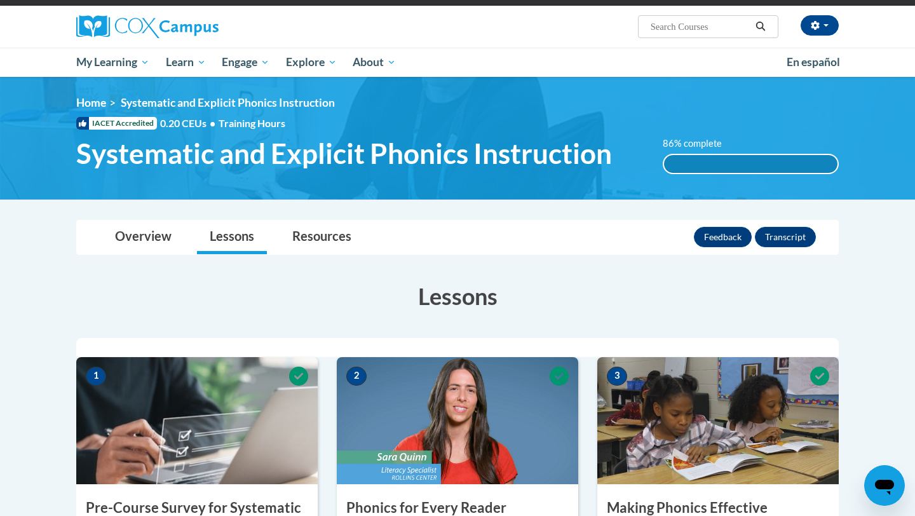
click at [711, 161] on div "86% complete" at bounding box center [751, 164] width 174 height 18
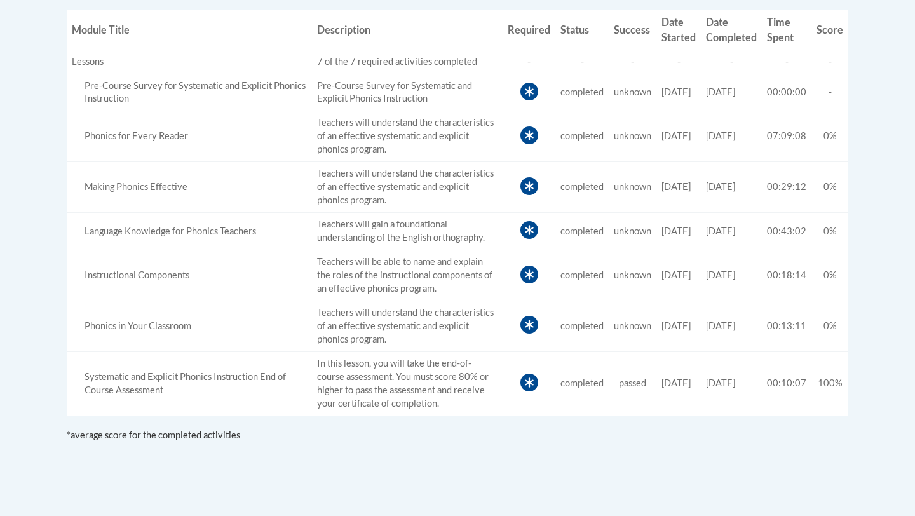
scroll to position [515, 0]
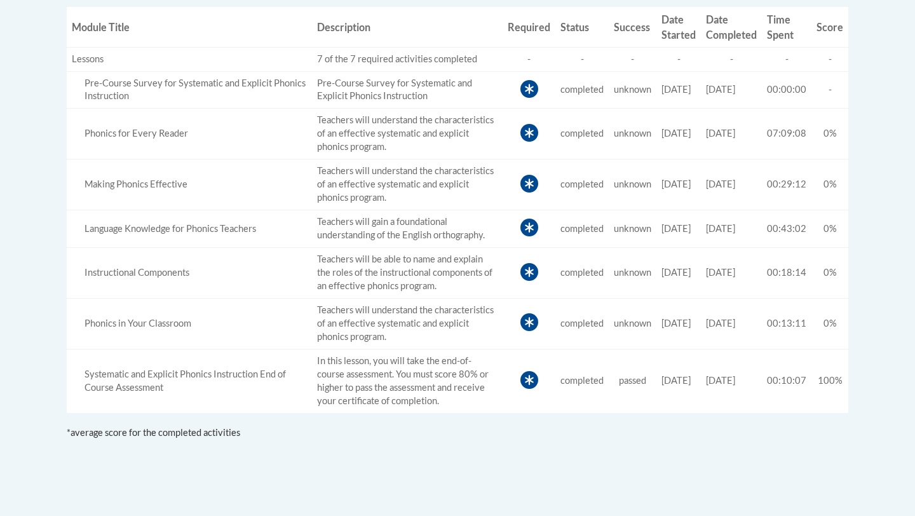
click at [520, 179] on icon at bounding box center [529, 184] width 18 height 18
click at [556, 290] on td "Status completed" at bounding box center [581, 273] width 53 height 51
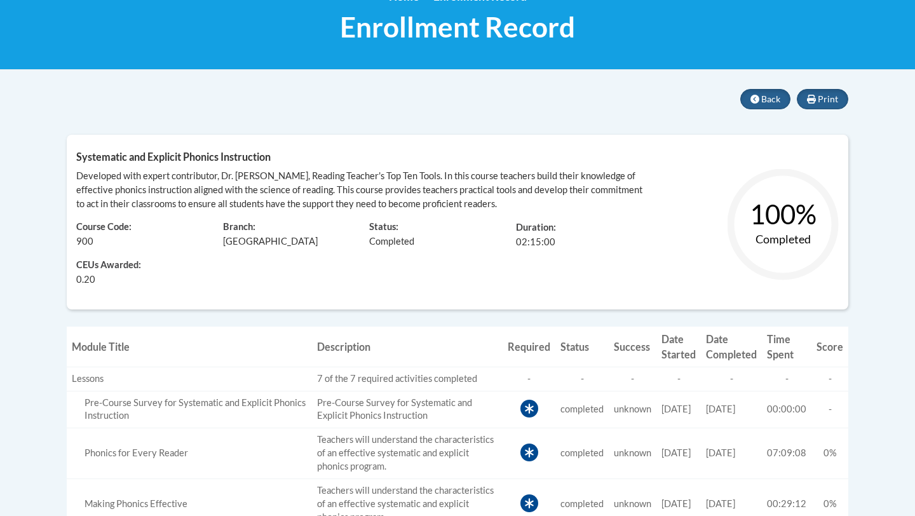
scroll to position [191, 0]
